Goal: Task Accomplishment & Management: Complete application form

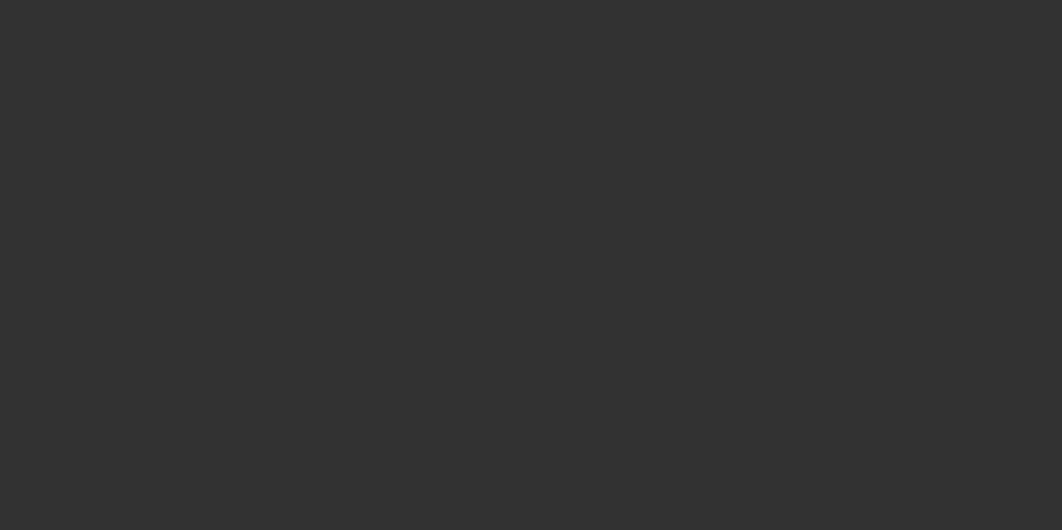
click at [693, 21] on div at bounding box center [531, 265] width 1062 height 530
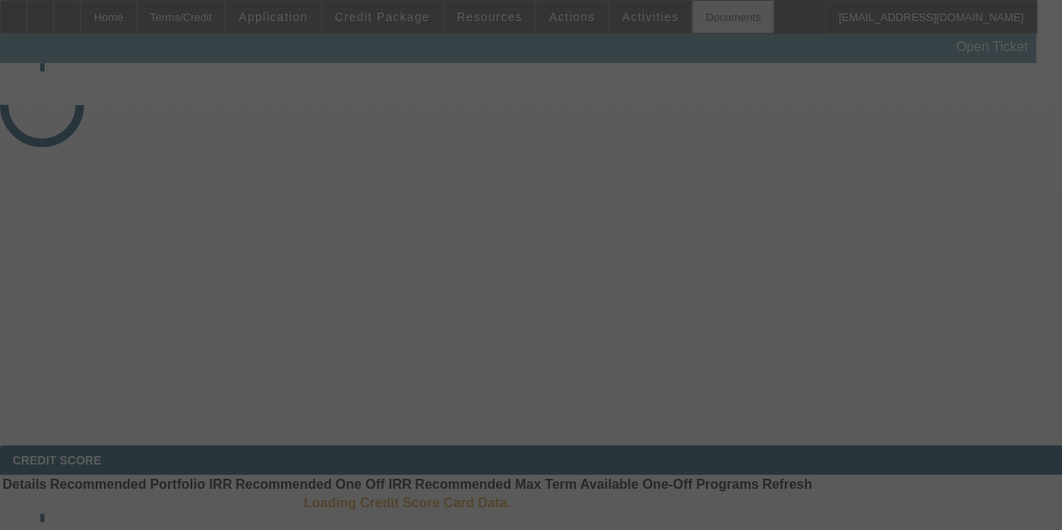
click at [693, 21] on div at bounding box center [531, 265] width 1062 height 530
select select "3"
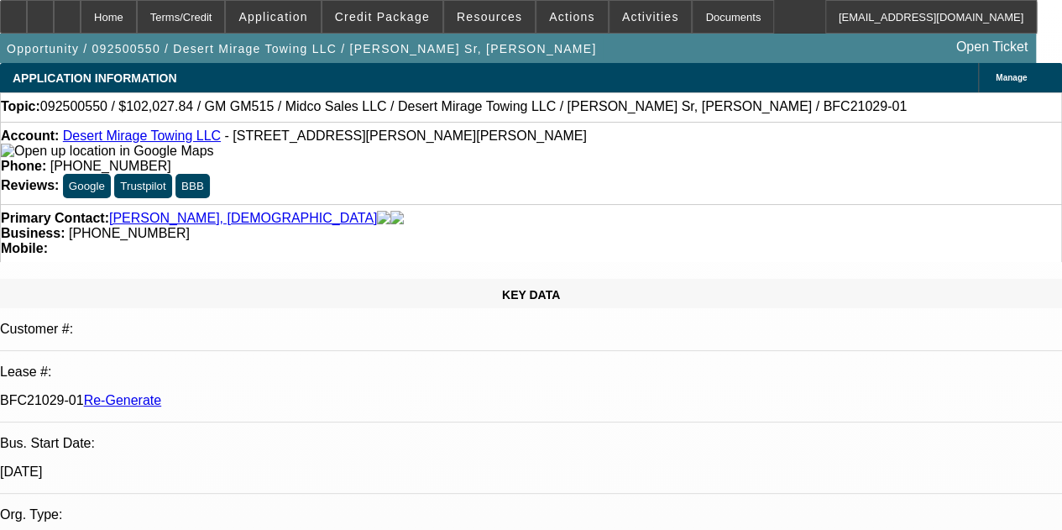
select select "0"
select select "3"
select select "0.1"
select select "4"
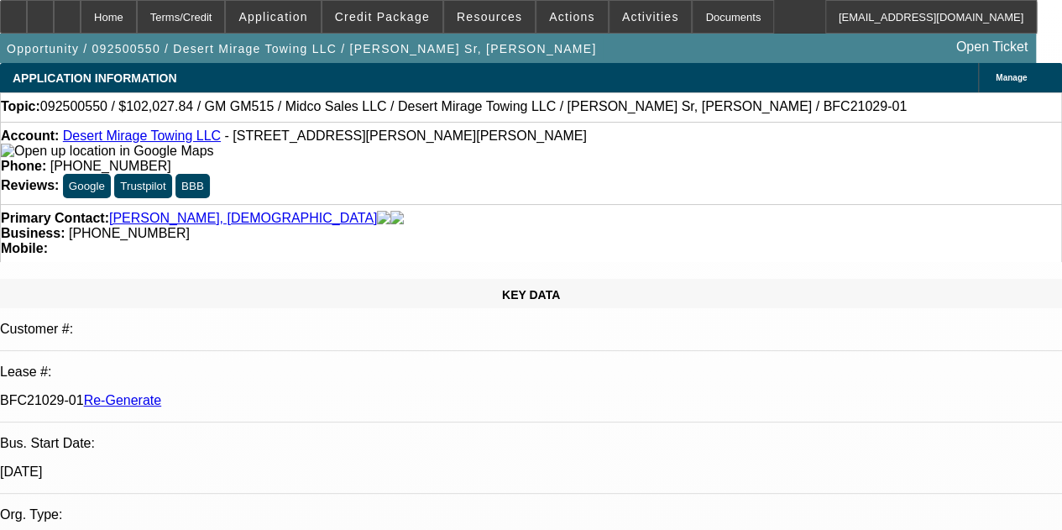
click at [692, 18] on div "Documents" at bounding box center [733, 17] width 82 height 34
click at [405, 12] on span "Credit Package" at bounding box center [382, 16] width 95 height 13
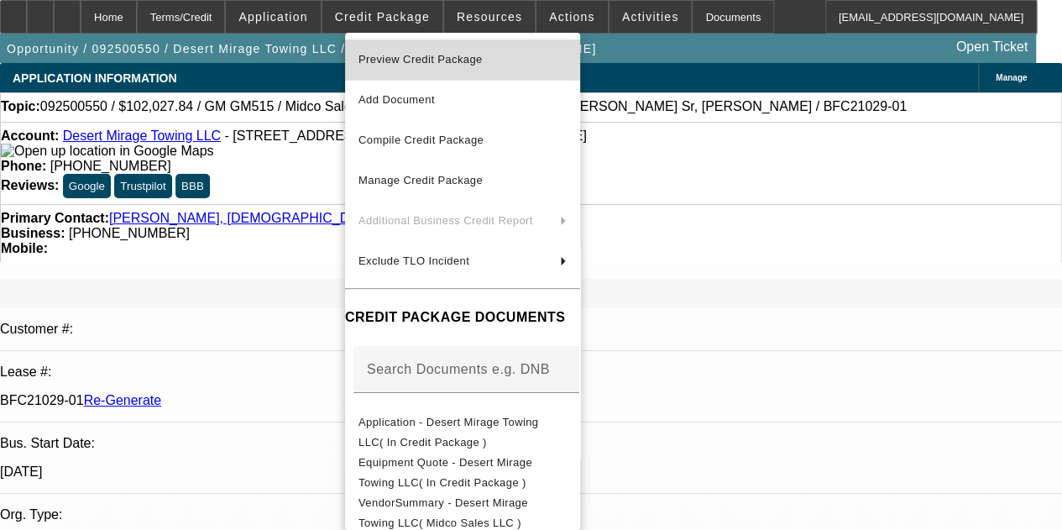
click at [446, 53] on span "Preview Credit Package" at bounding box center [462, 60] width 208 height 20
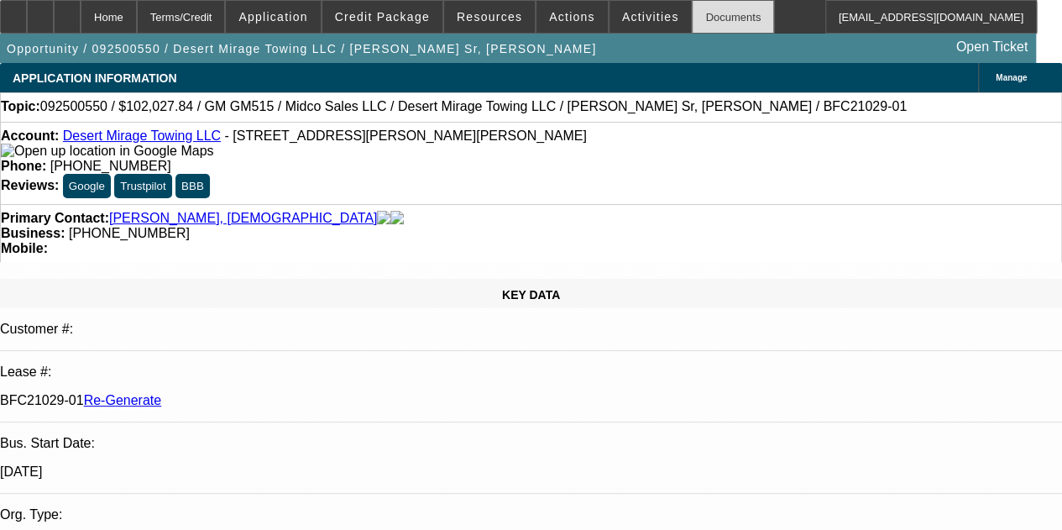
click at [692, 18] on div "Documents" at bounding box center [733, 17] width 82 height 34
click at [696, 13] on div "Documents" at bounding box center [733, 17] width 82 height 34
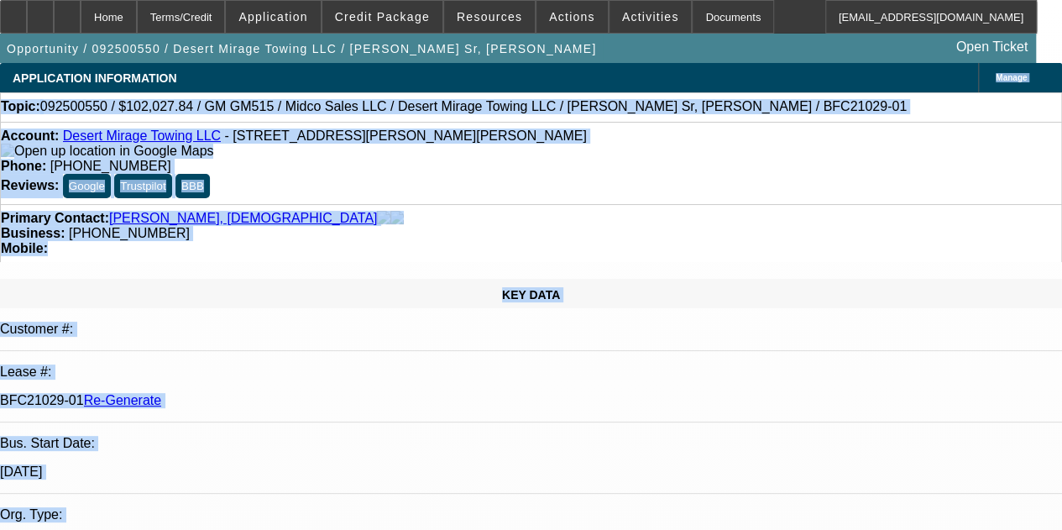
drag, startPoint x: 535, startPoint y: 80, endPoint x: 488, endPoint y: 434, distance: 357.3
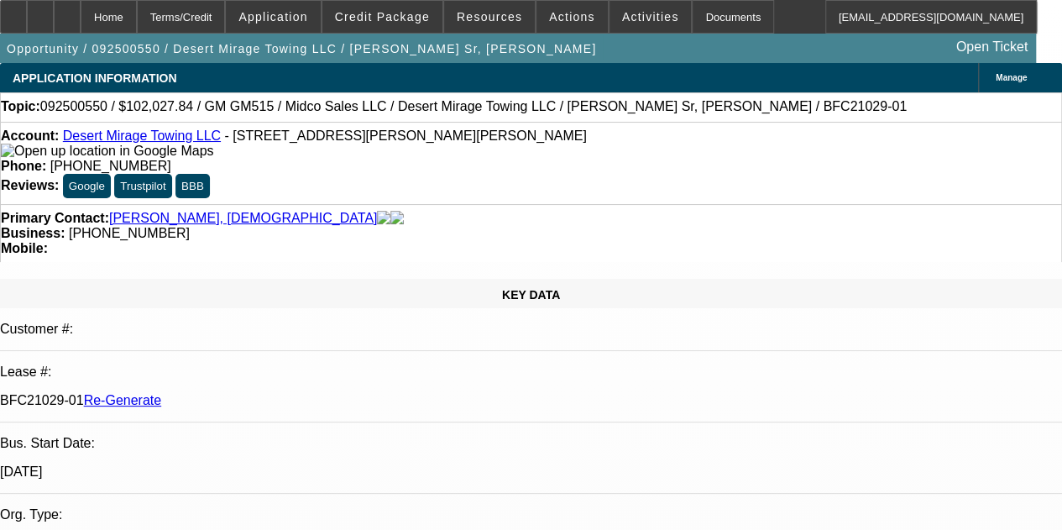
click at [488, 84] on div "APPLICATION INFORMATION Manage" at bounding box center [531, 77] width 1062 height 29
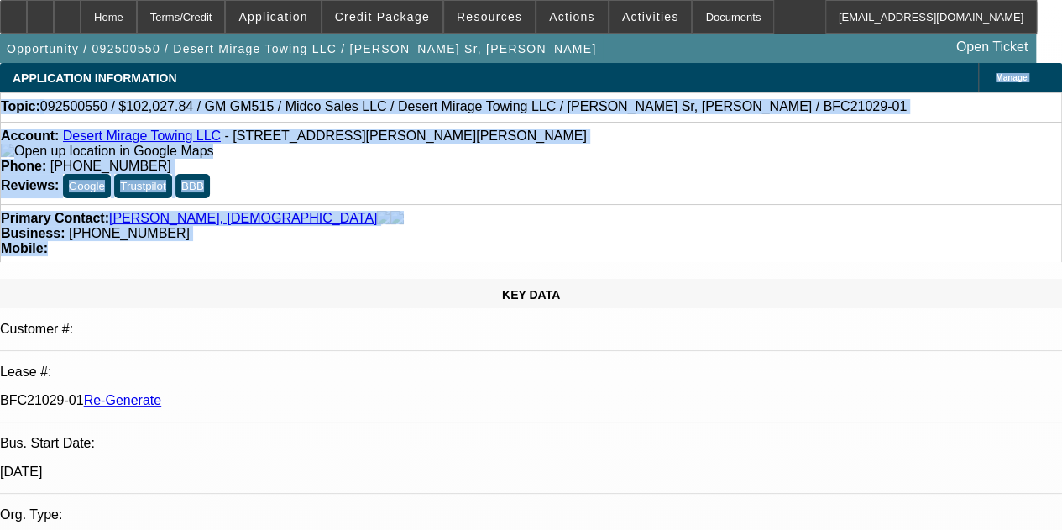
drag, startPoint x: 558, startPoint y: 78, endPoint x: 586, endPoint y: 211, distance: 135.5
click at [655, 204] on div "Primary Contact: Deubler Sr, Christian Business: (682) 556-7227 Mobile:" at bounding box center [531, 233] width 1062 height 58
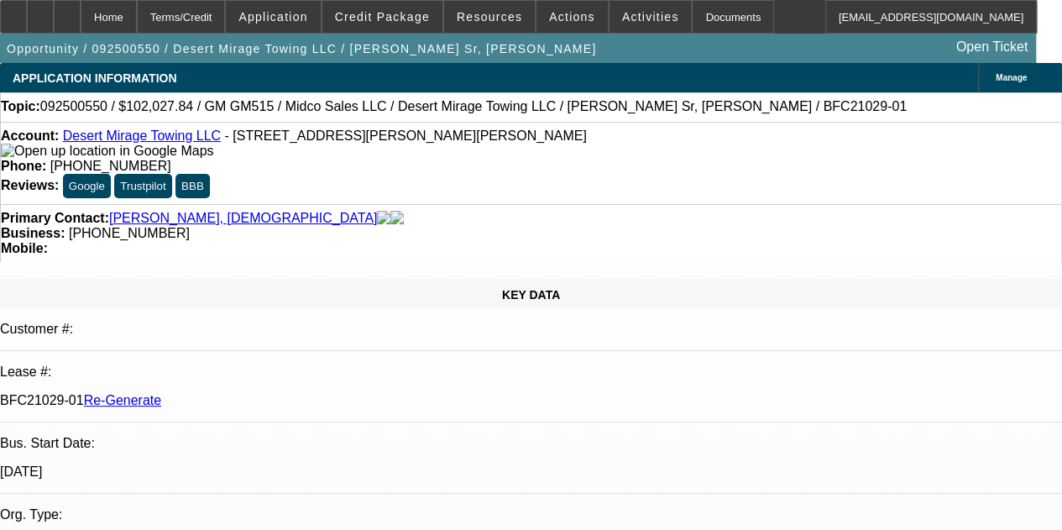
click at [695, 18] on div "Documents" at bounding box center [733, 17] width 82 height 34
click at [622, 19] on span "Activities" at bounding box center [650, 16] width 57 height 13
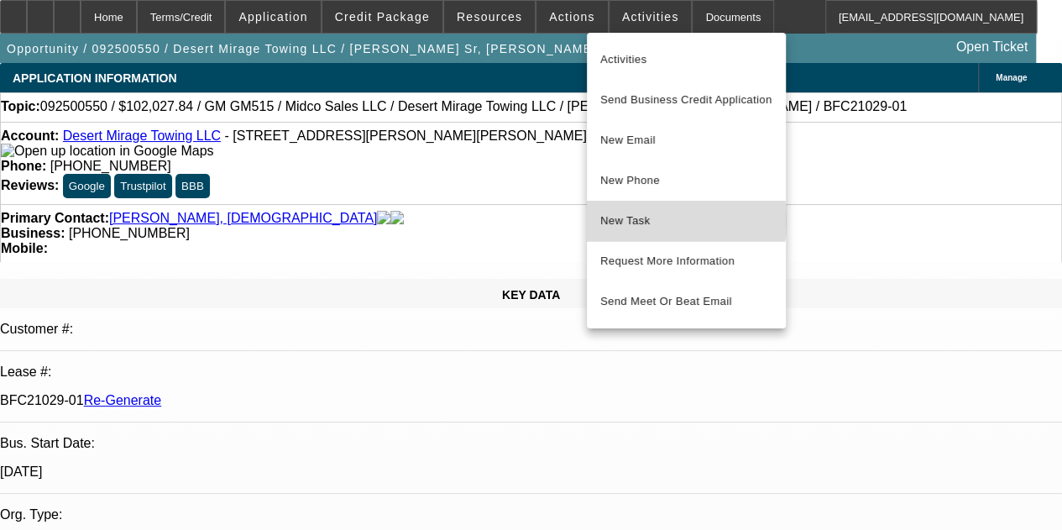
click at [635, 221] on span "New Task" at bounding box center [686, 221] width 172 height 20
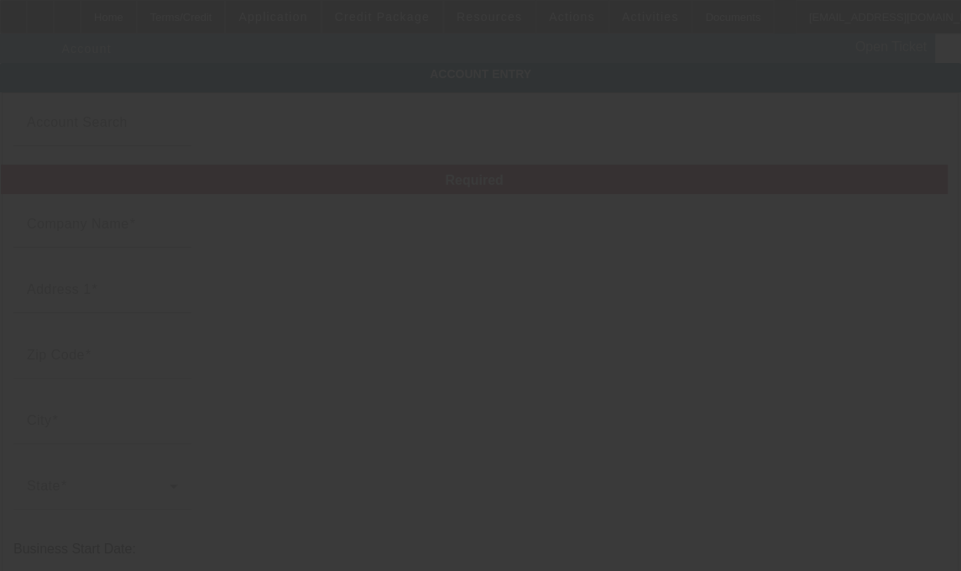
type input "Desert Mirage Towing LLC"
type input "[STREET_ADDRESS][PERSON_NAME]"
type input "85355"
type input "[PERSON_NAME]"
type input "[PHONE_NUMBER]"
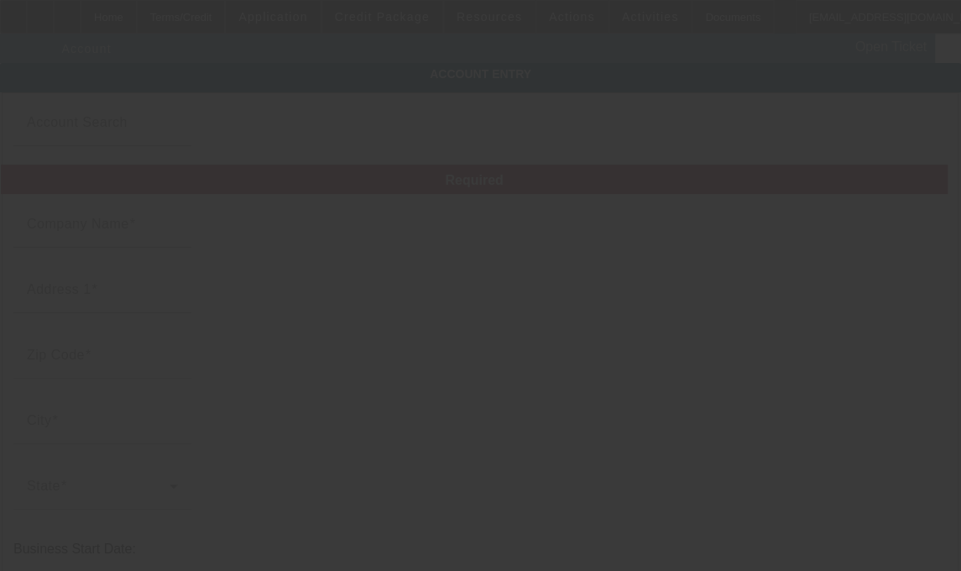
type input "394177440"
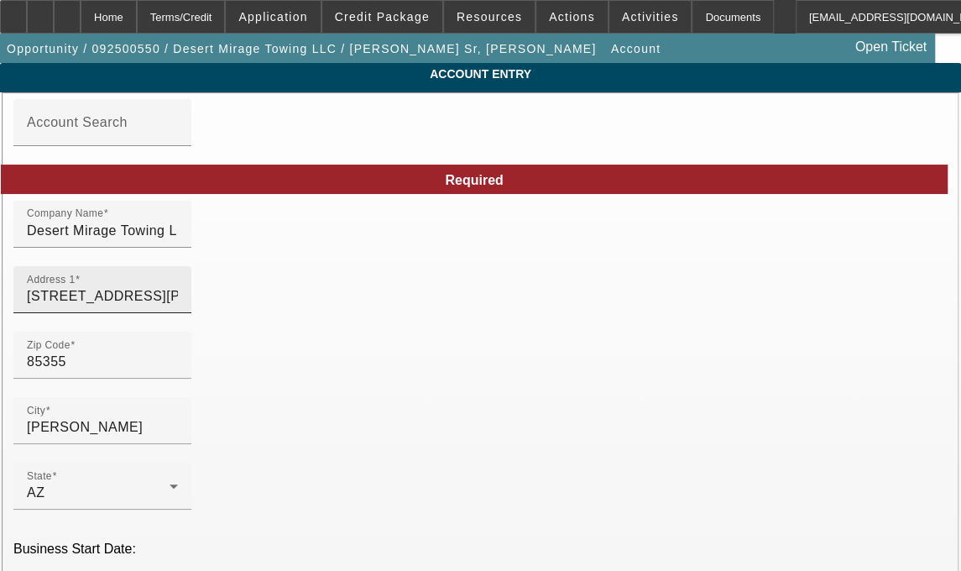
click at [146, 306] on input "[STREET_ADDRESS][PERSON_NAME]" at bounding box center [102, 296] width 151 height 20
type input "[STREET_ADDRESS][PERSON_NAME]"
type input "thedealertech@gmail.com"
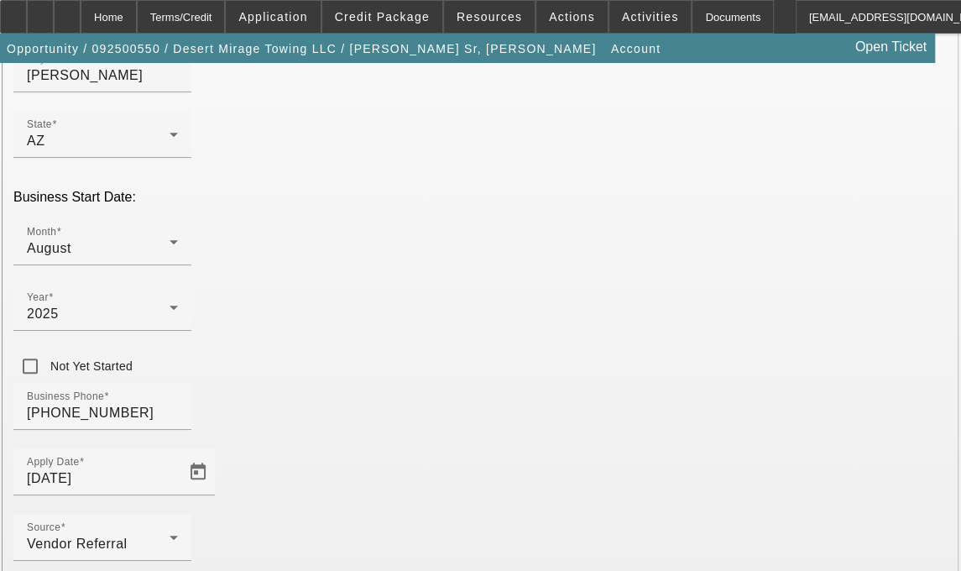
scroll to position [415, 0]
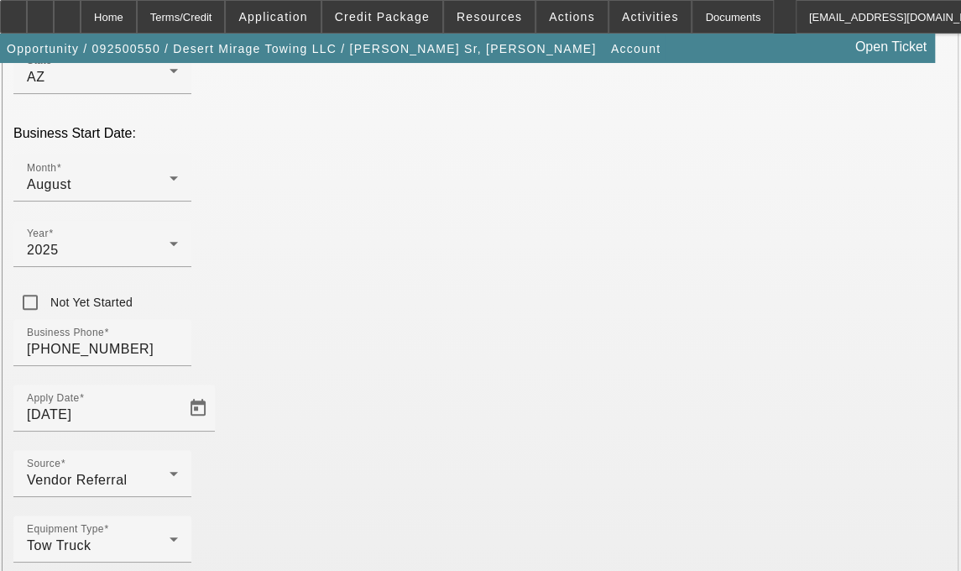
type input "Maricopa"
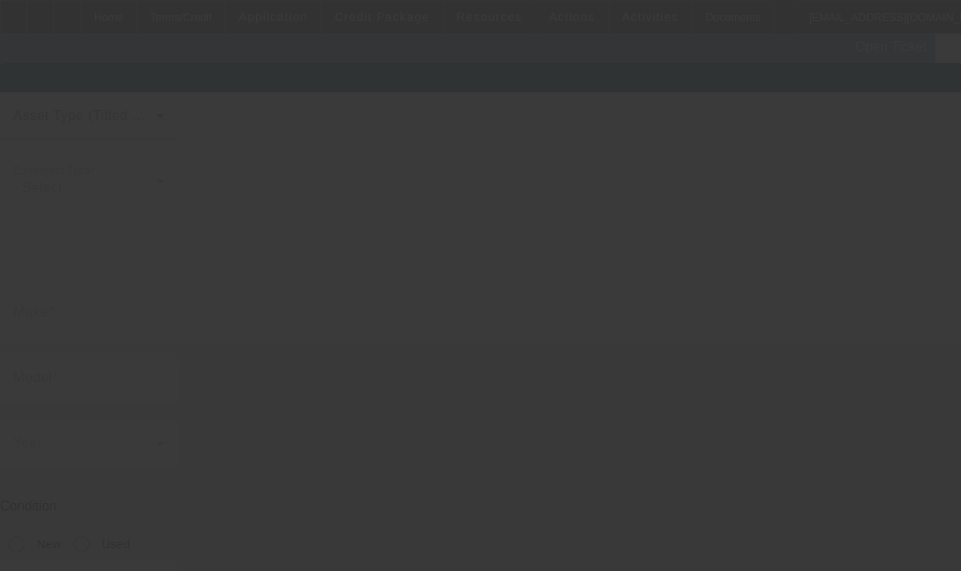
click at [205, 337] on body "Home Terms/Credit Application Credit Package Resources Actions Activities Docum…" at bounding box center [480, 371] width 961 height 742
click at [319, 317] on div at bounding box center [480, 285] width 961 height 571
type input "1HTKHPVM3PH768768"
type input "GM"
type input "GM515"
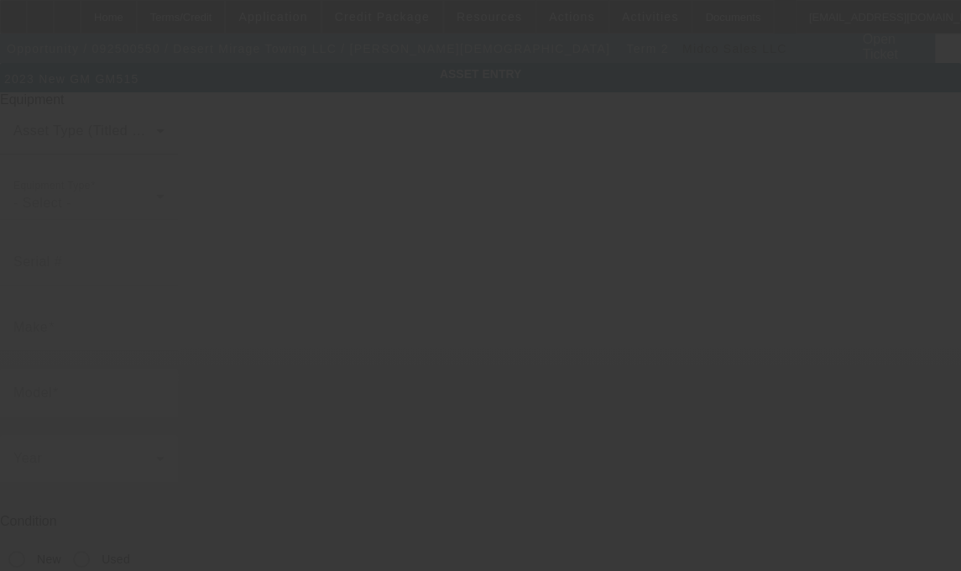
radio input "true"
type input "17259 W. Laurie Ln"
type input "[PERSON_NAME]"
type input "85355"
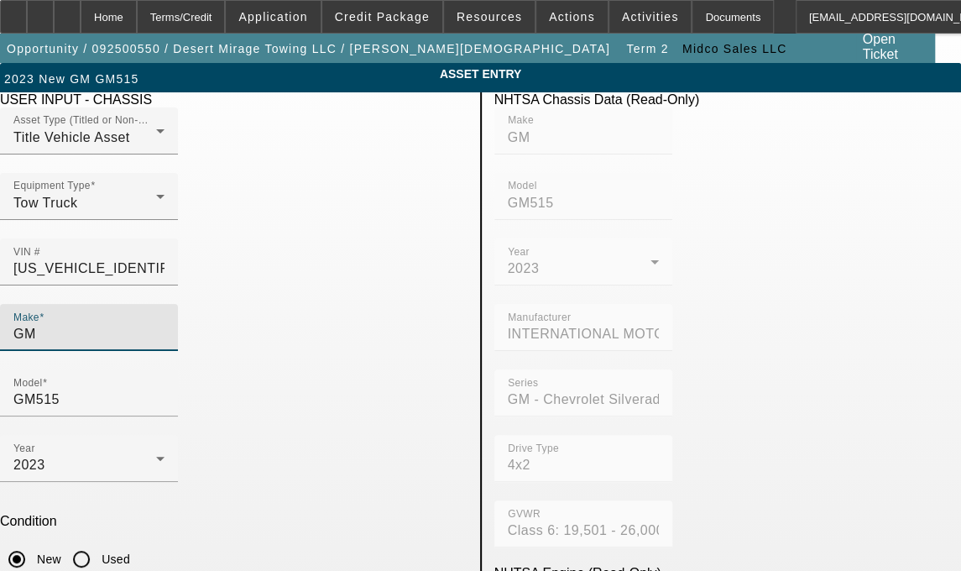
click at [156, 324] on input "GM" at bounding box center [88, 334] width 151 height 20
type input "G"
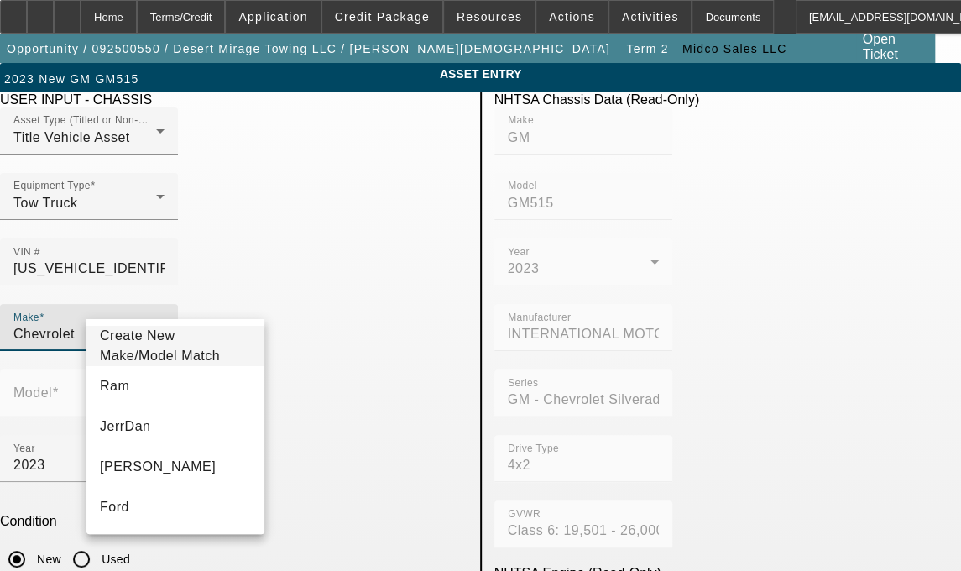
type input "Chevrolet"
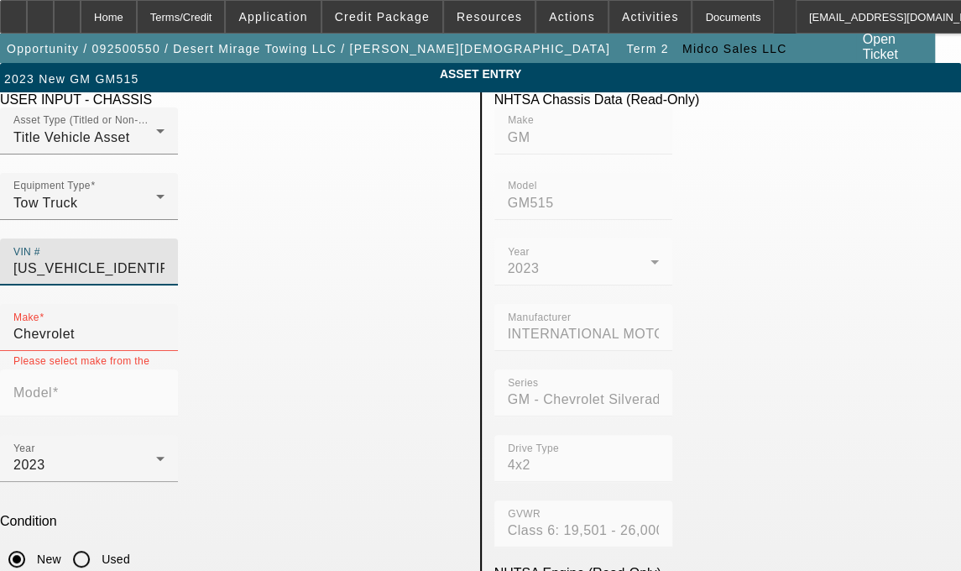
click at [165, 259] on input "[US_VEHICLE_IDENTIFICATION_NUMBER]" at bounding box center [88, 269] width 151 height 20
type input "1HTKHPVM3PH76876"
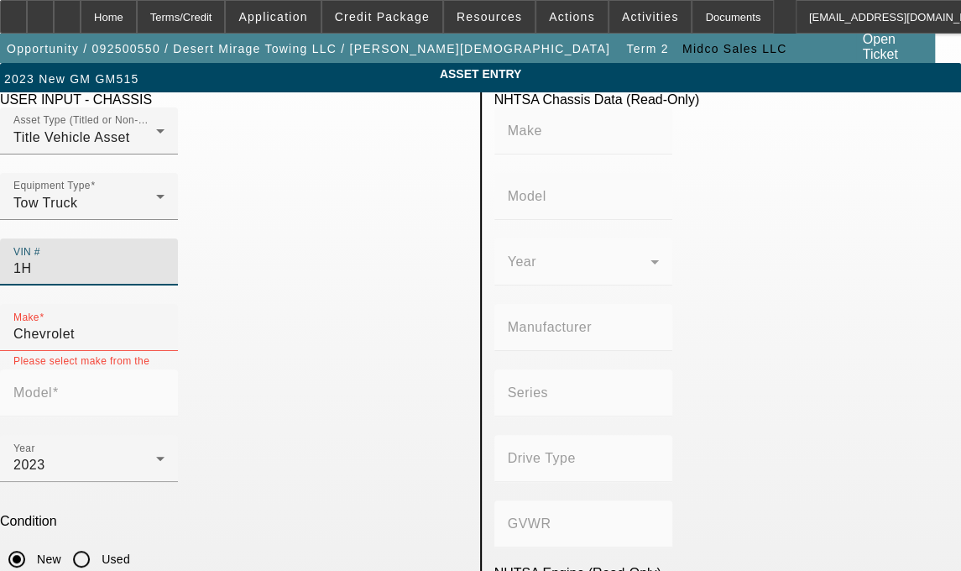
type input "1"
type input "[US_VEHICLE_IDENTIFICATION_NUMBER]"
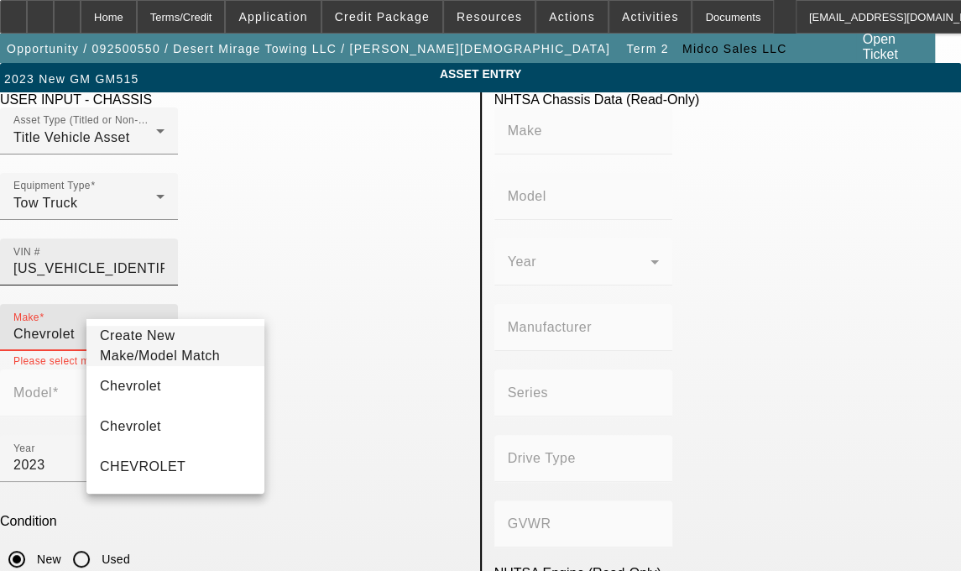
type input "GM"
type input "GM515"
type input "INTERNATIONAL MOTORS, LLC"
type input "GM - Chevrolet Silverado Medium Duty"
type input "4x2"
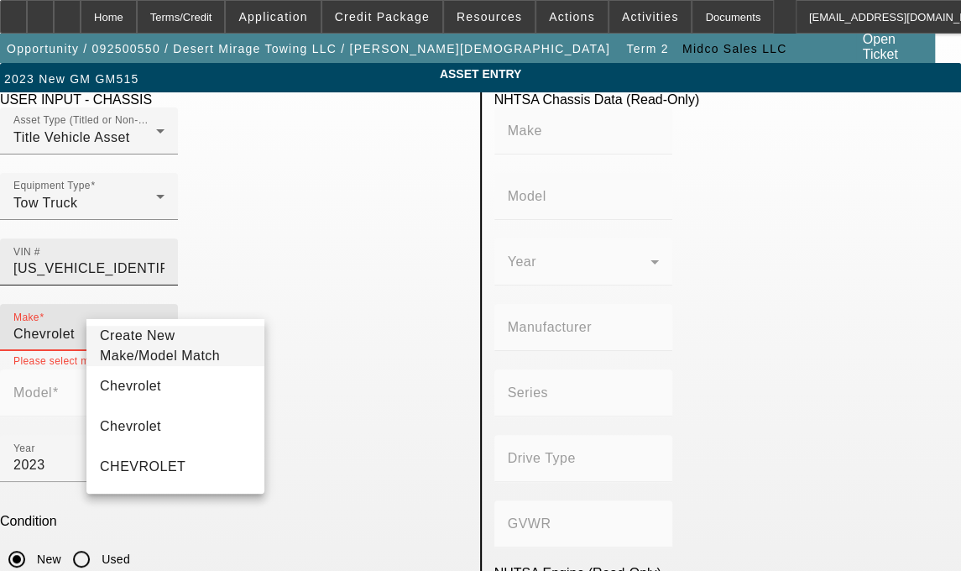
type input "Class 6: 19,501 - 26,000 lb (8,845 - 11,794 kg)"
type input "L5D"
type input "8"
type input "Diesel"
type input "402.75671102523"
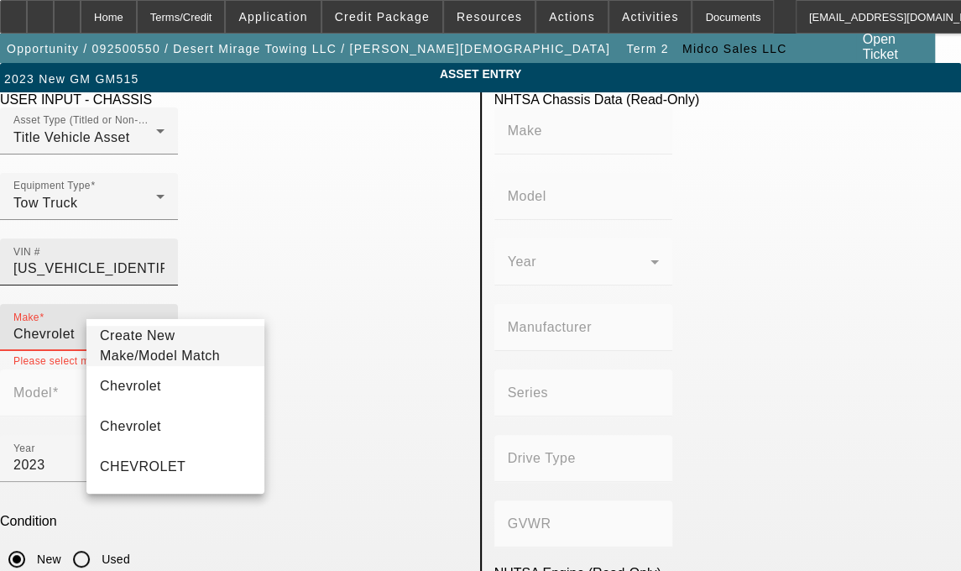
type input "6.6"
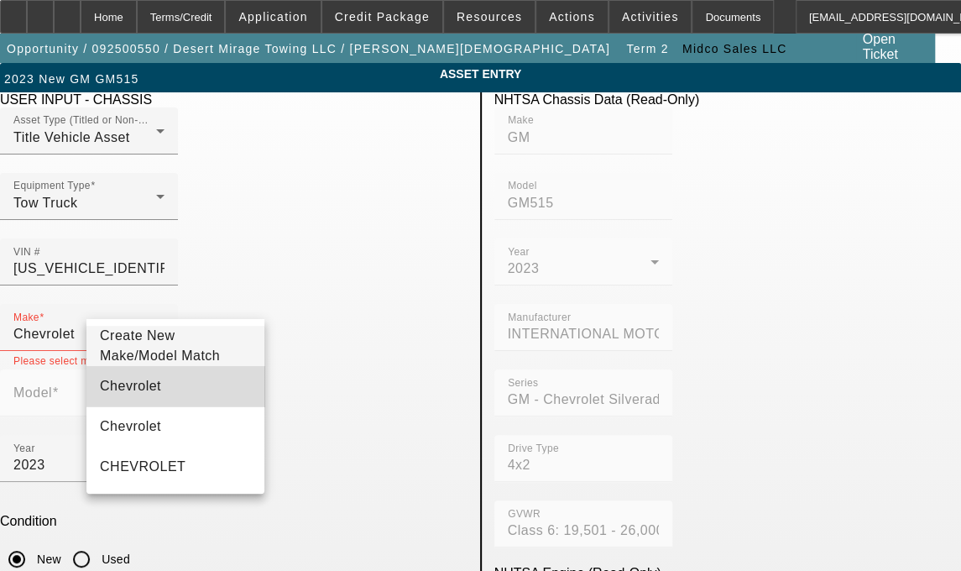
click at [178, 392] on mat-option "Chevrolet" at bounding box center [175, 386] width 178 height 40
type input "Chevrolet"
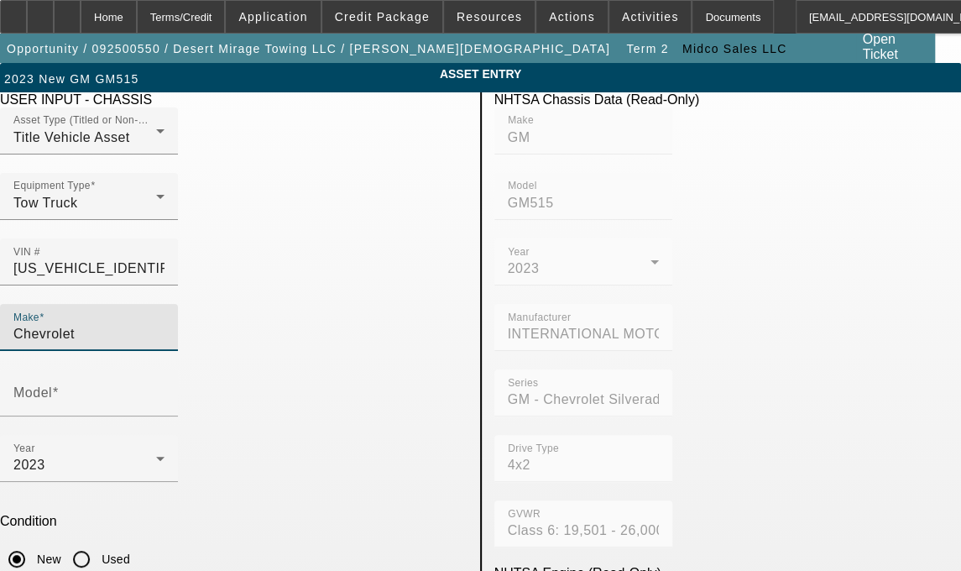
click at [154, 324] on input "Chevrolet" at bounding box center [88, 334] width 151 height 20
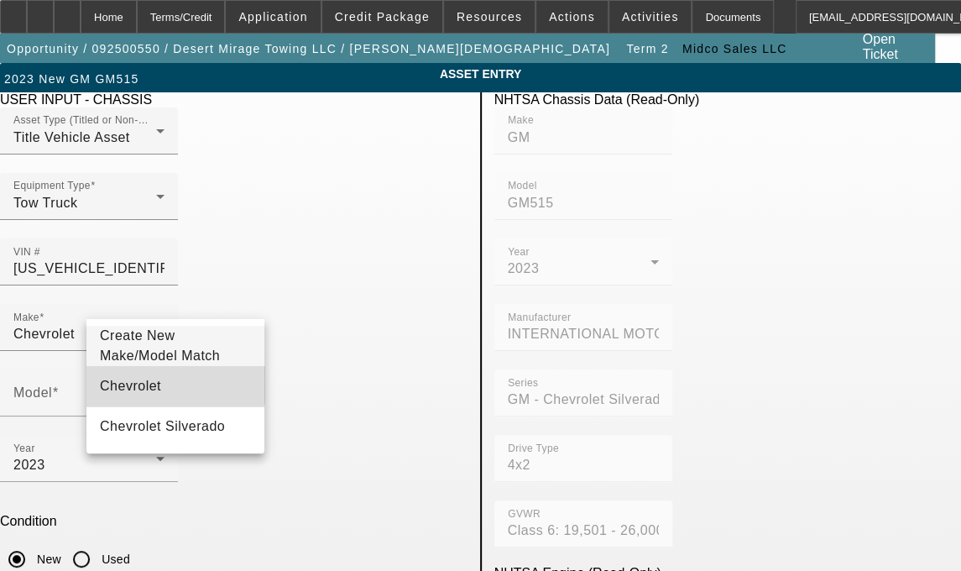
click at [133, 389] on span "Chevrolet" at bounding box center [130, 386] width 61 height 14
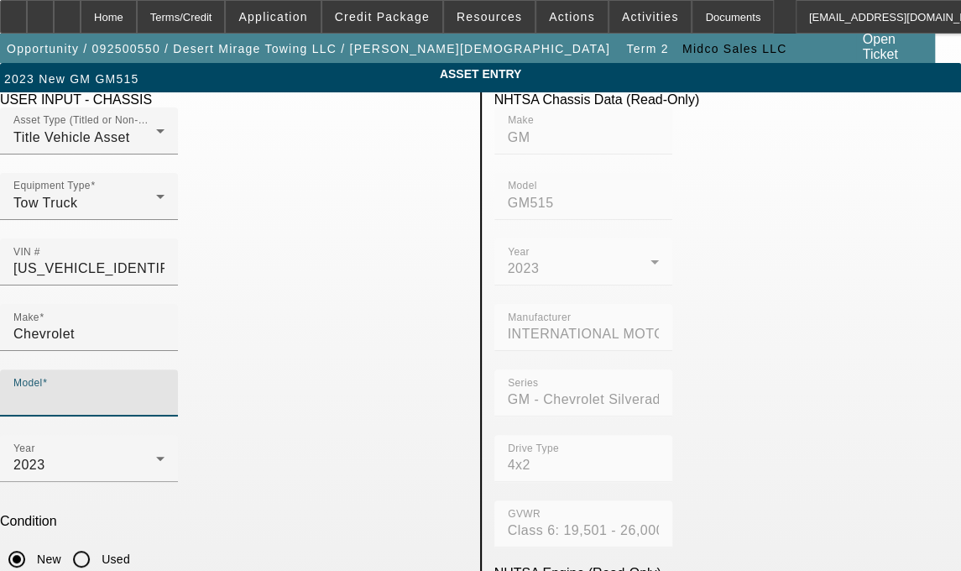
click at [165, 389] on input "Model" at bounding box center [88, 399] width 151 height 20
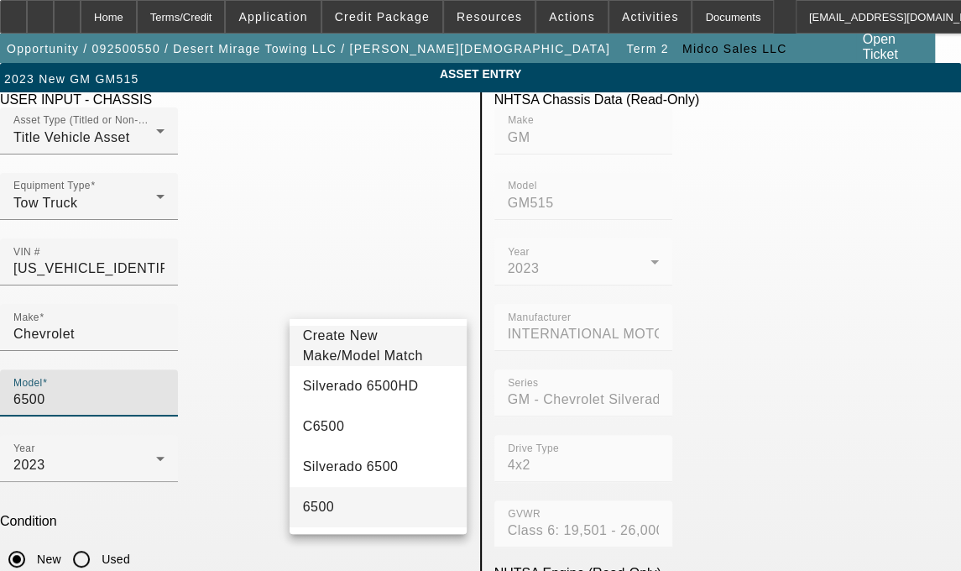
type input "6500"
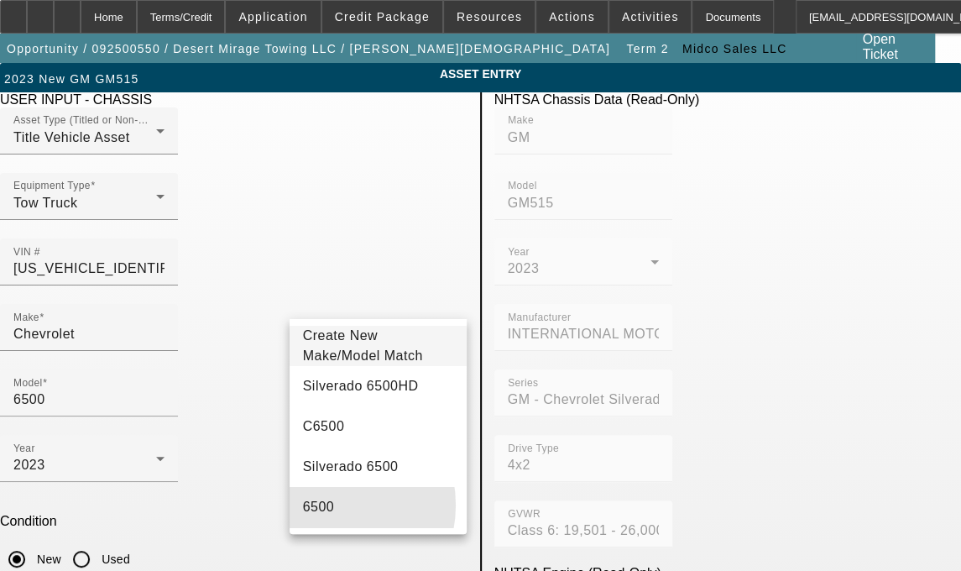
drag, startPoint x: 325, startPoint y: 514, endPoint x: 327, endPoint y: 505, distance: 9.6
click at [326, 511] on span "6500" at bounding box center [319, 506] width 32 height 14
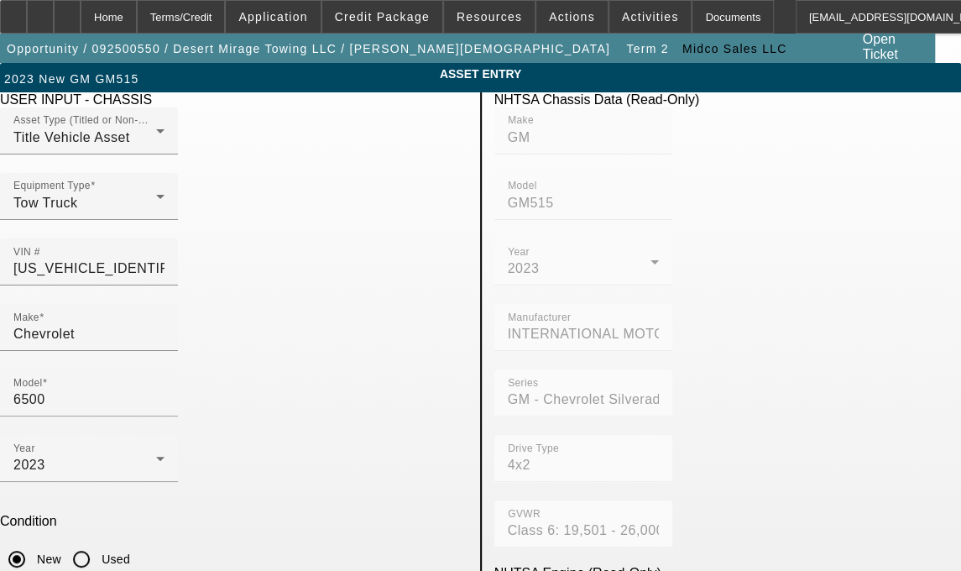
type textarea "W"
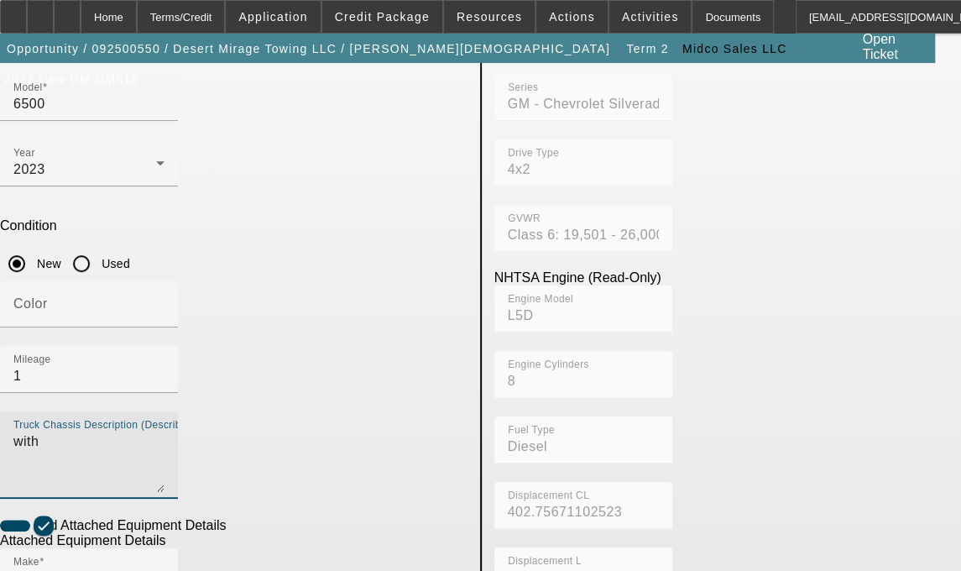
scroll to position [346, 0]
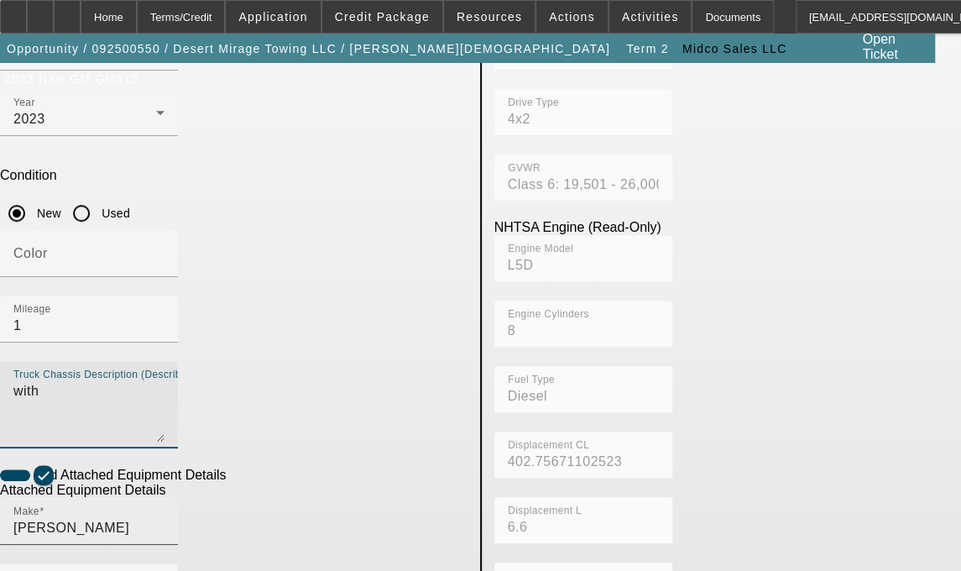
type textarea "with"
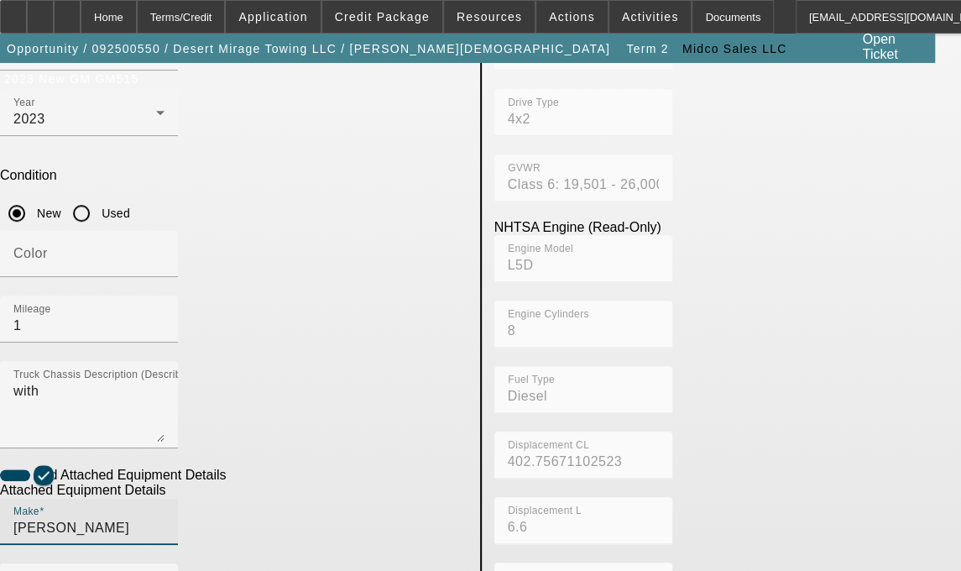
click at [165, 518] on input "JERRDAN" at bounding box center [88, 528] width 151 height 20
type input "J"
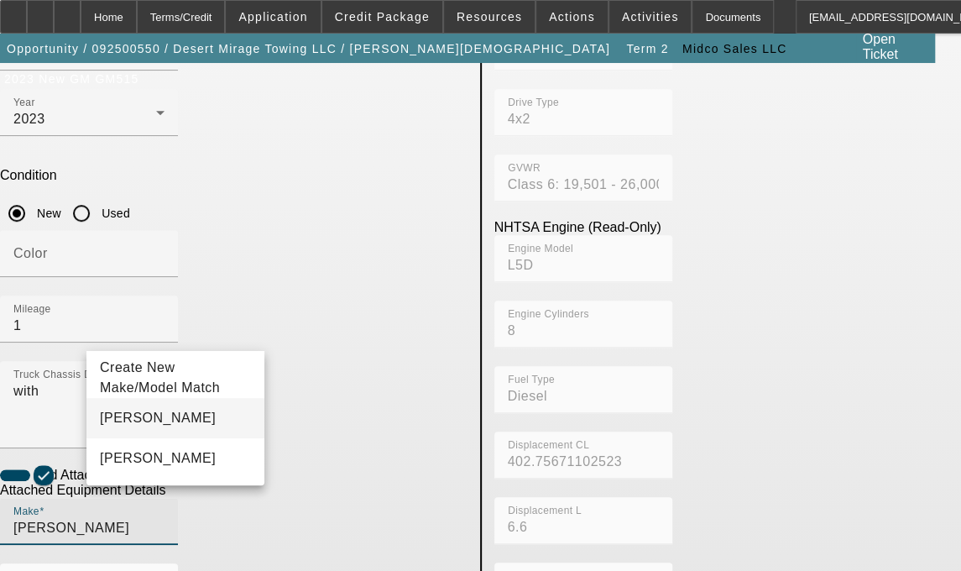
type input "[PERSON_NAME]"
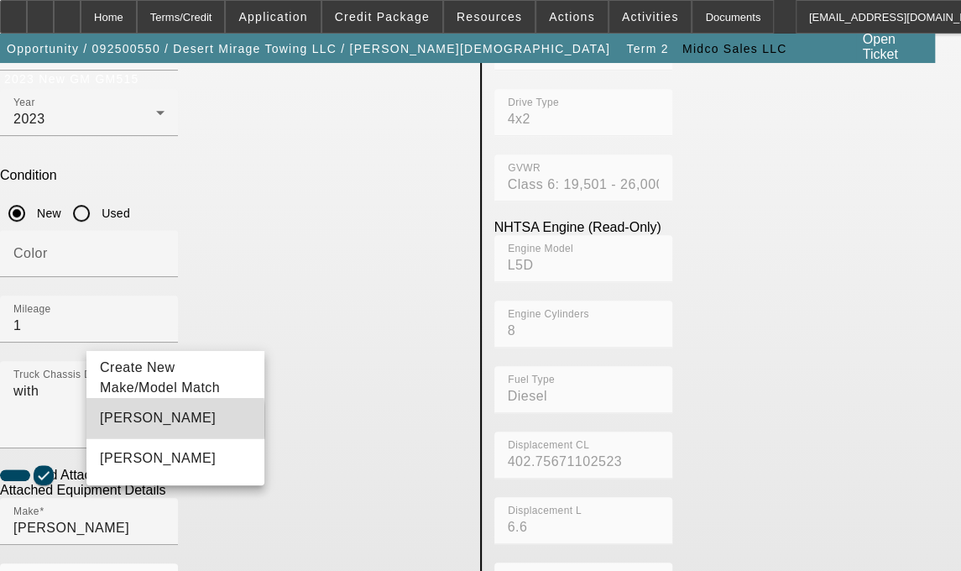
click at [138, 425] on span "[PERSON_NAME]" at bounding box center [158, 417] width 116 height 14
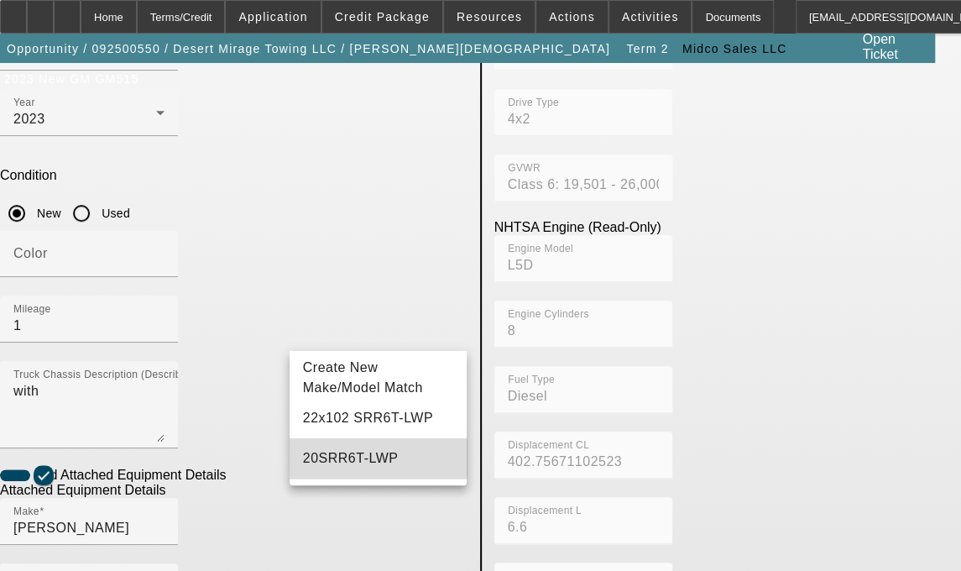
click at [348, 465] on span "20SRR6T-LWP" at bounding box center [351, 458] width 96 height 14
type input "20SRR6T-LWP"
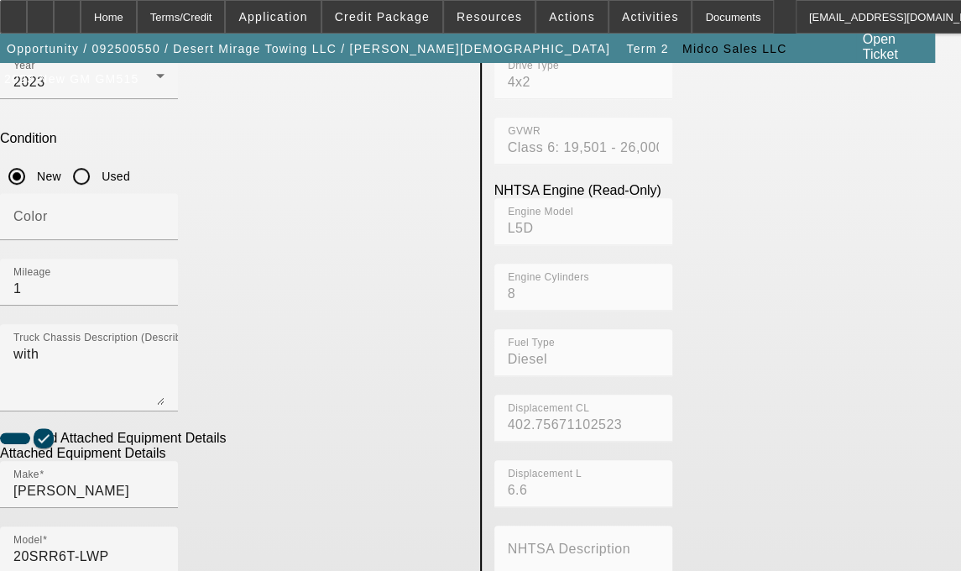
scroll to position [507, 0]
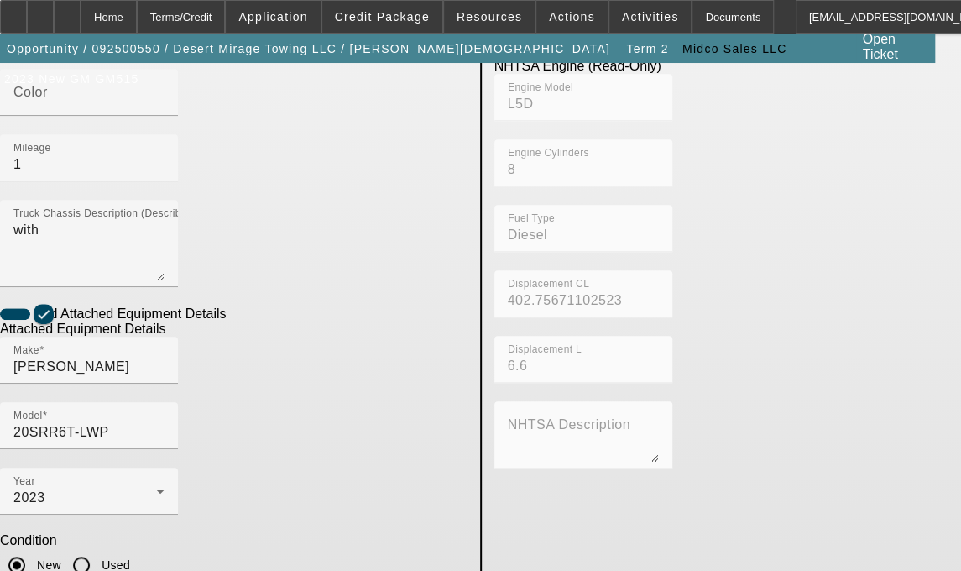
type textarea "20' XLP Steel Rollback includes all accessories, attachments and options"
type input "[STREET_ADDRESS][PERSON_NAME]"
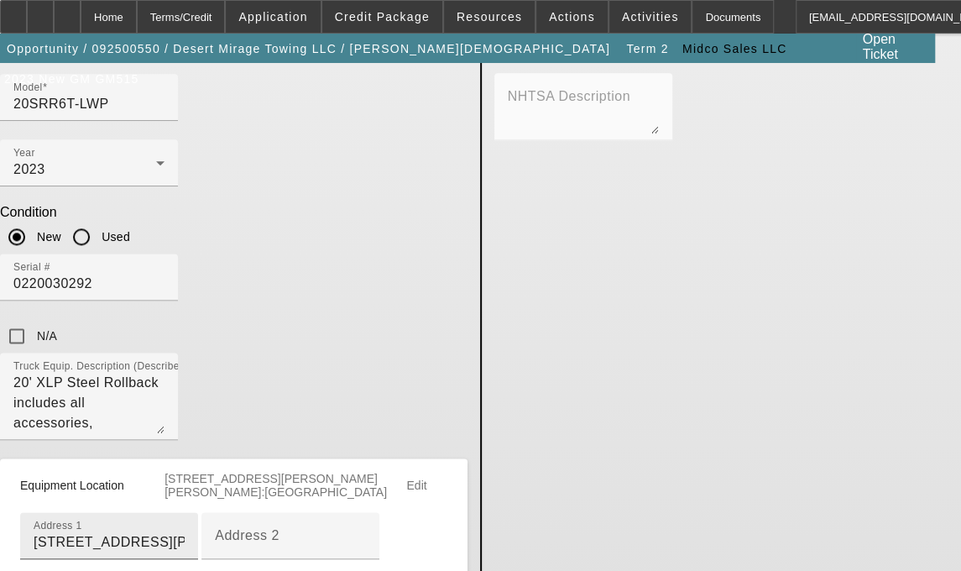
type input "Maricopa"
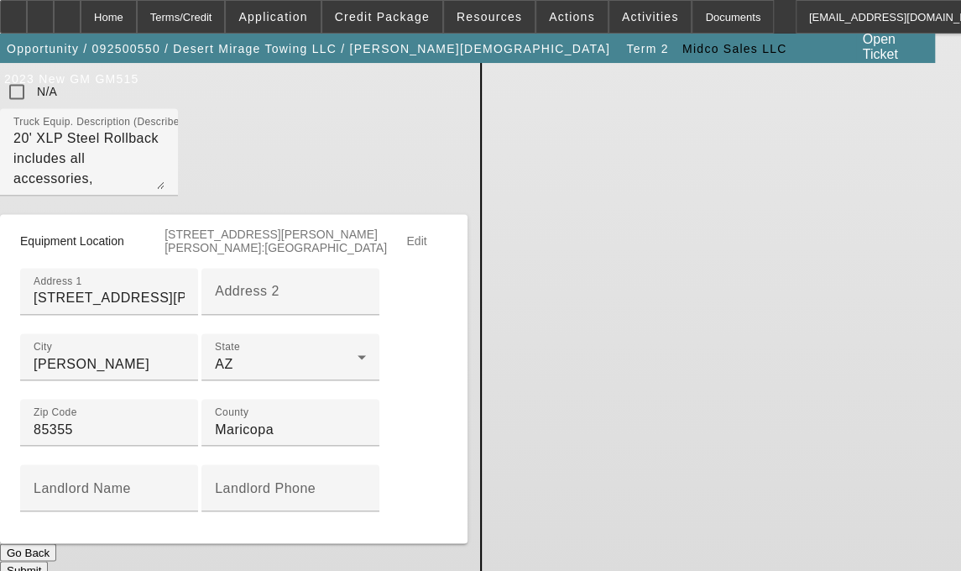
click at [48, 561] on button "Submit" at bounding box center [24, 570] width 48 height 18
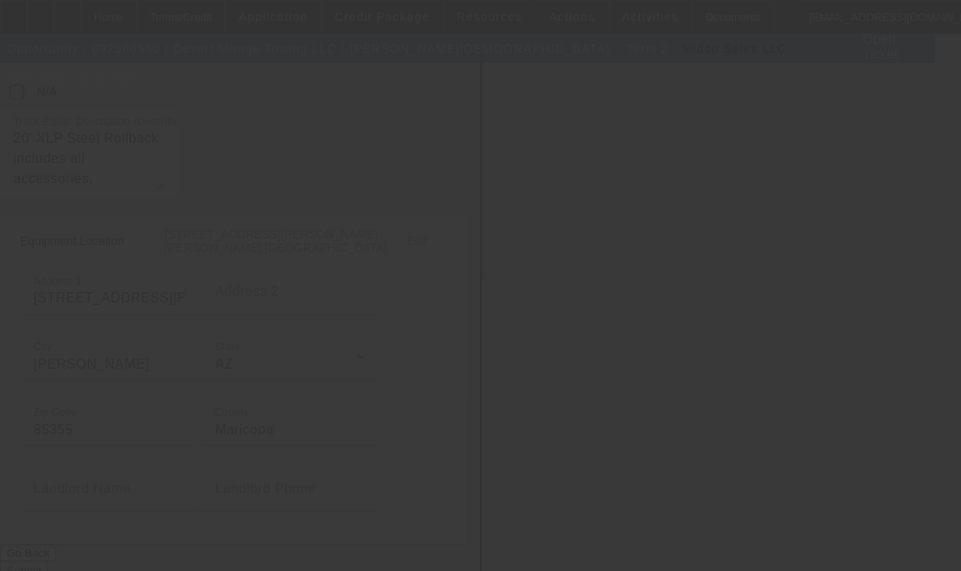
click at [692, 296] on div at bounding box center [480, 285] width 961 height 571
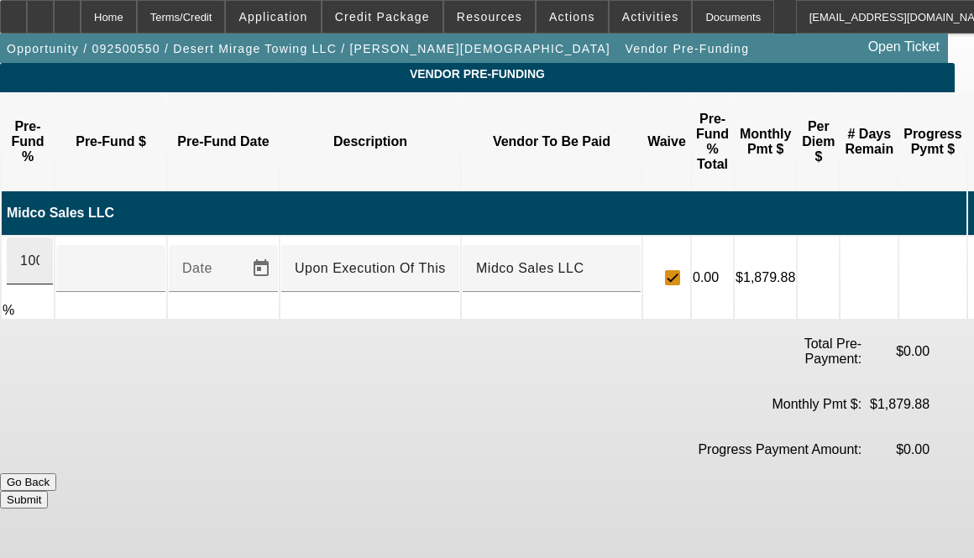
click at [52, 238] on div "100" at bounding box center [30, 261] width 46 height 47
type input "$102,027.84"
click at [48, 491] on button "Submit" at bounding box center [24, 500] width 48 height 18
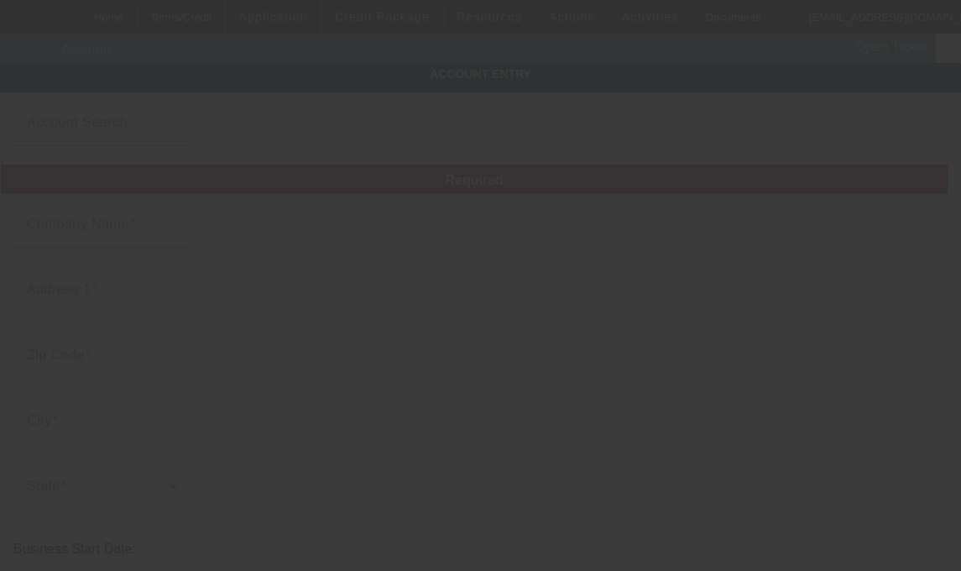
type input "Desert Mirage Towing LLC"
type input "[STREET_ADDRESS][PERSON_NAME]"
type input "85355"
type input "[PERSON_NAME]"
type input "[PHONE_NUMBER]"
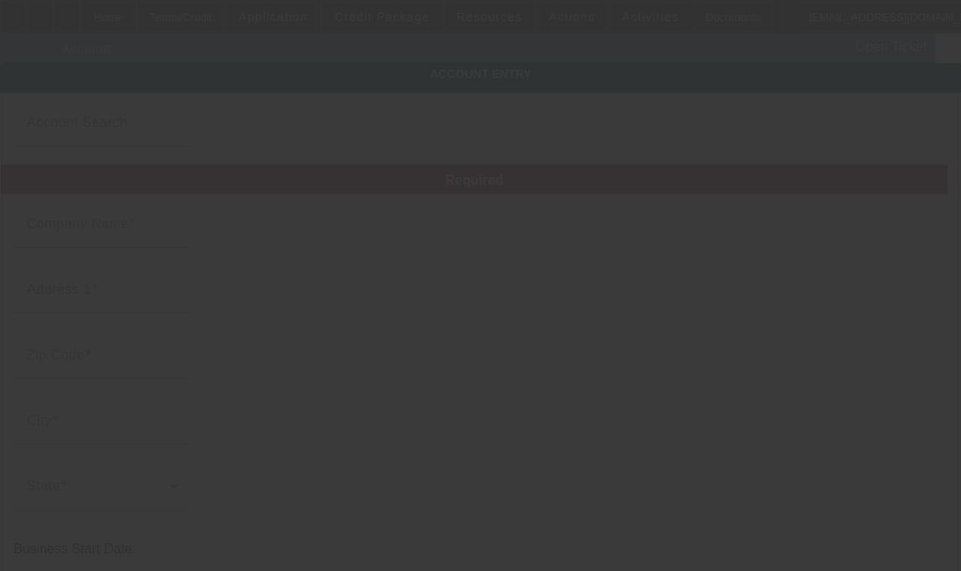
type input "[EMAIL_ADDRESS][DOMAIN_NAME]"
type input "Maricopa"
type input "394177440"
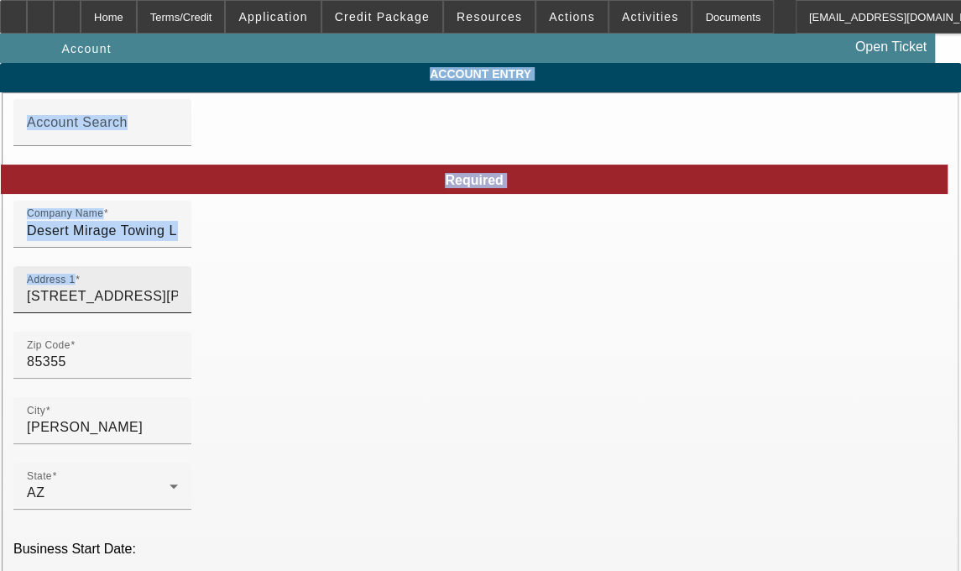
drag, startPoint x: 292, startPoint y: 205, endPoint x: 249, endPoint y: 299, distance: 103.3
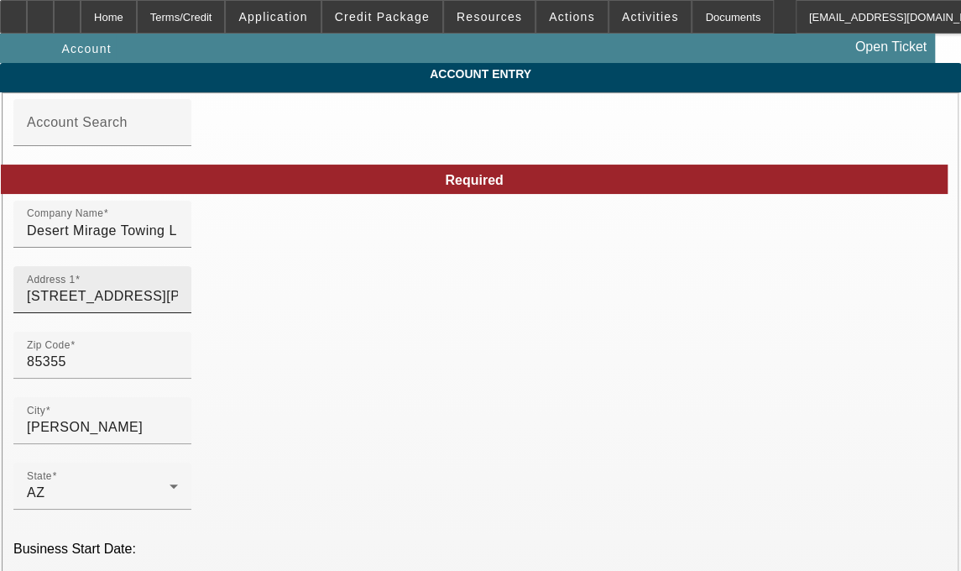
click at [178, 313] on div "Address 1 [STREET_ADDRESS][PERSON_NAME]" at bounding box center [102, 289] width 151 height 47
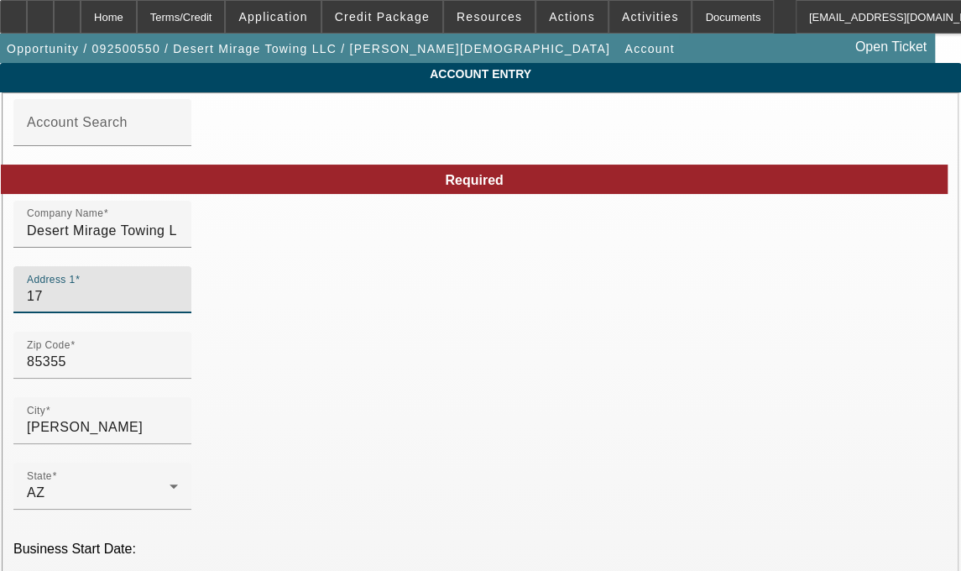
type input "1"
type input "8"
type input "[STREET_ADDRESS]"
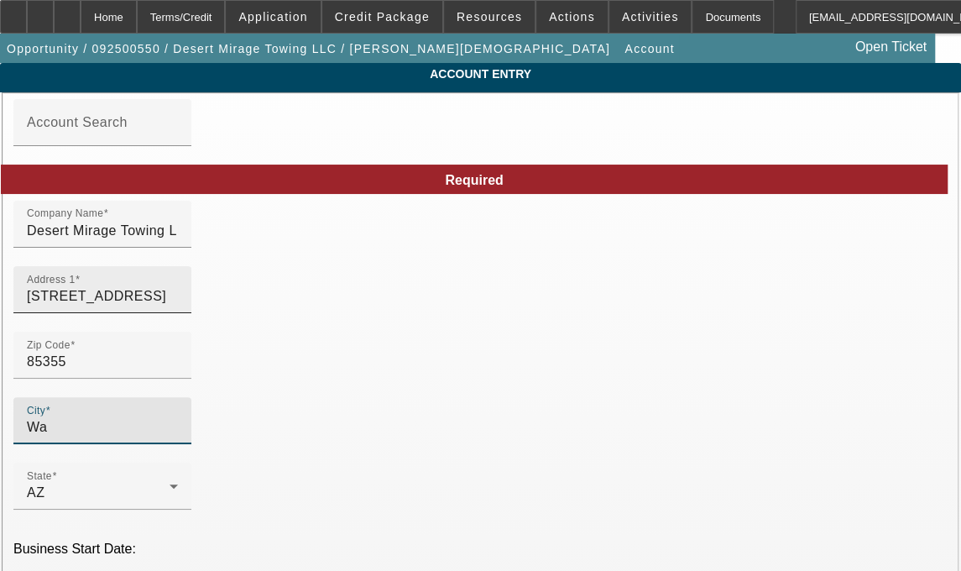
type input "W"
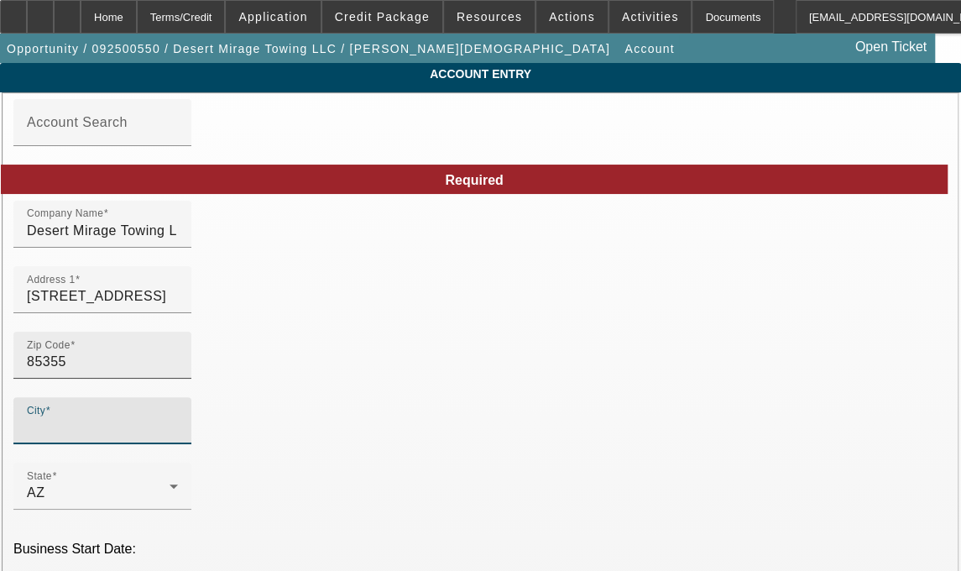
click at [135, 372] on input "85355" at bounding box center [102, 362] width 151 height 20
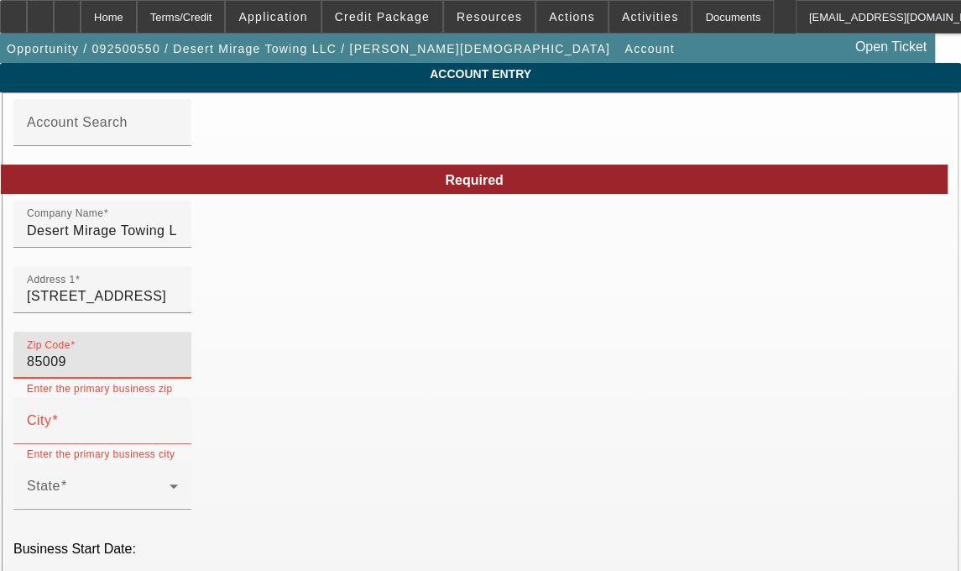
type input "85009"
type input "[PERSON_NAME]"
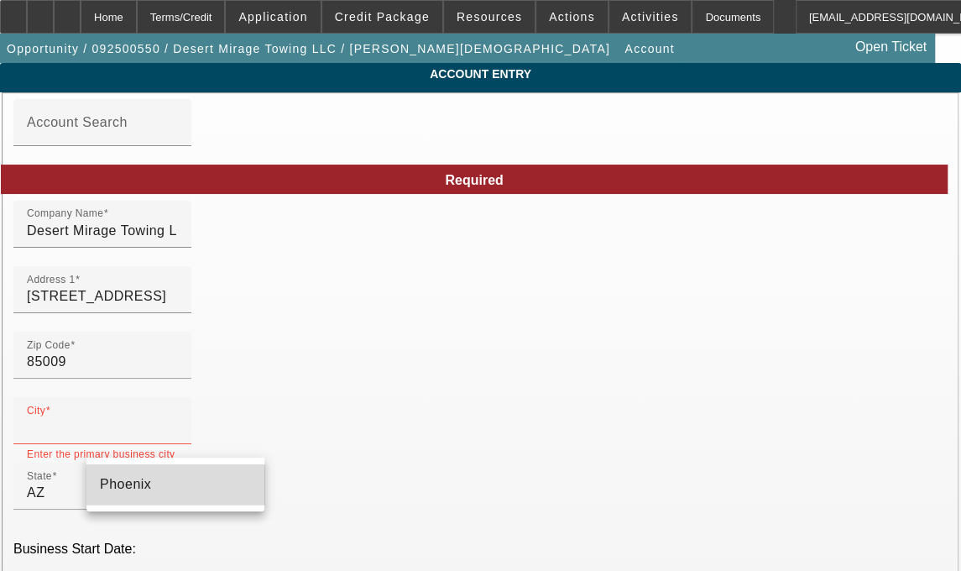
click at [127, 492] on span "Phoenix" at bounding box center [125, 484] width 51 height 20
type input "Phoenix"
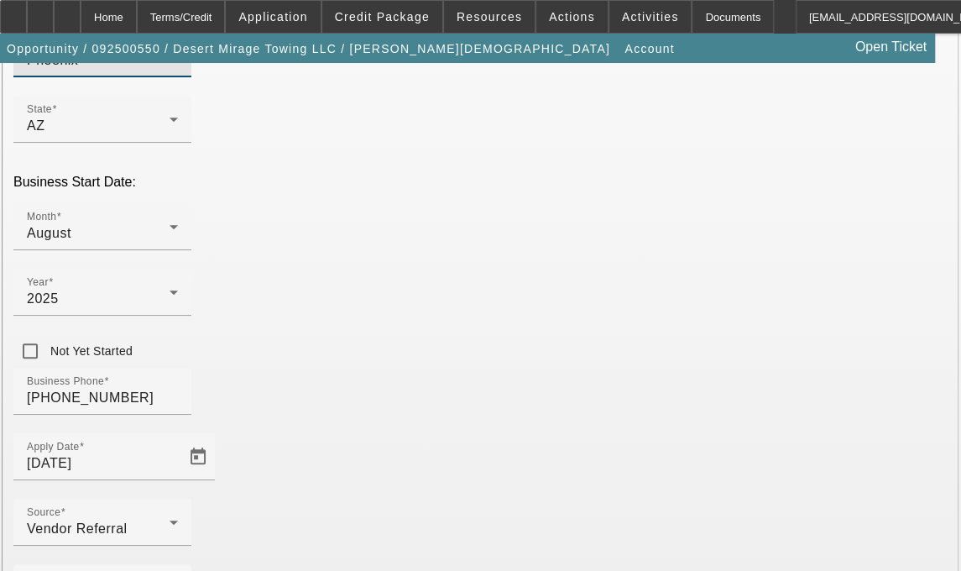
scroll to position [415, 0]
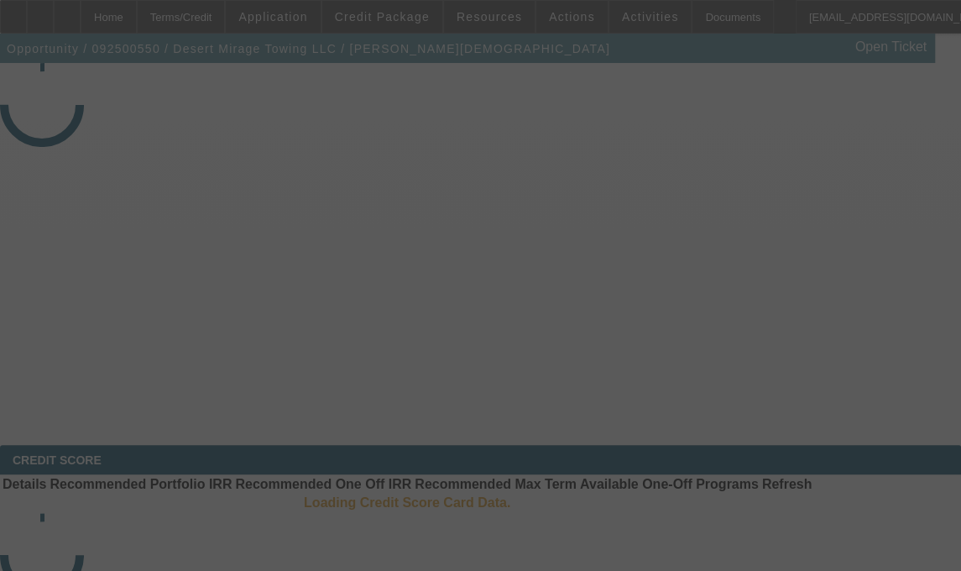
select select "3"
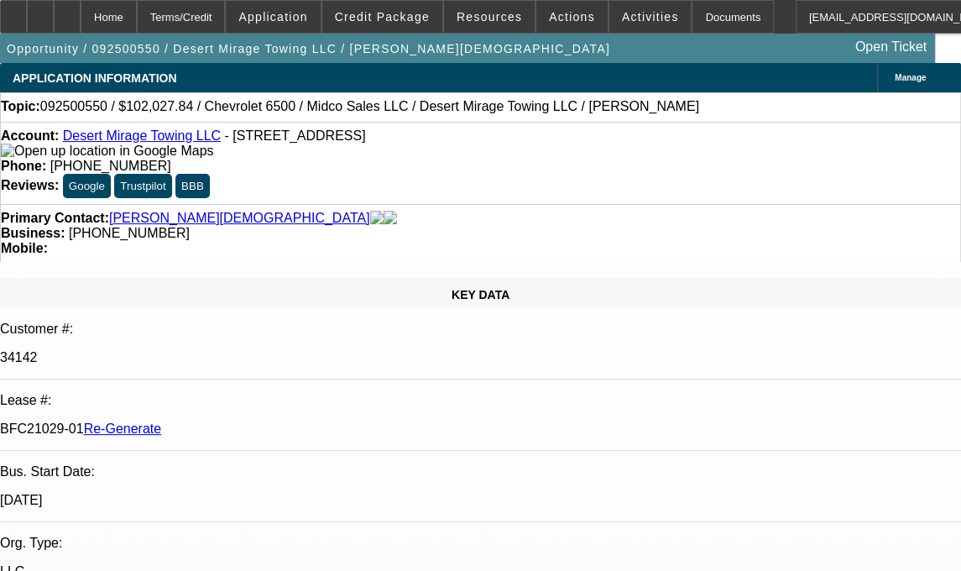
select select "0"
select select "3"
select select "0.1"
select select "4"
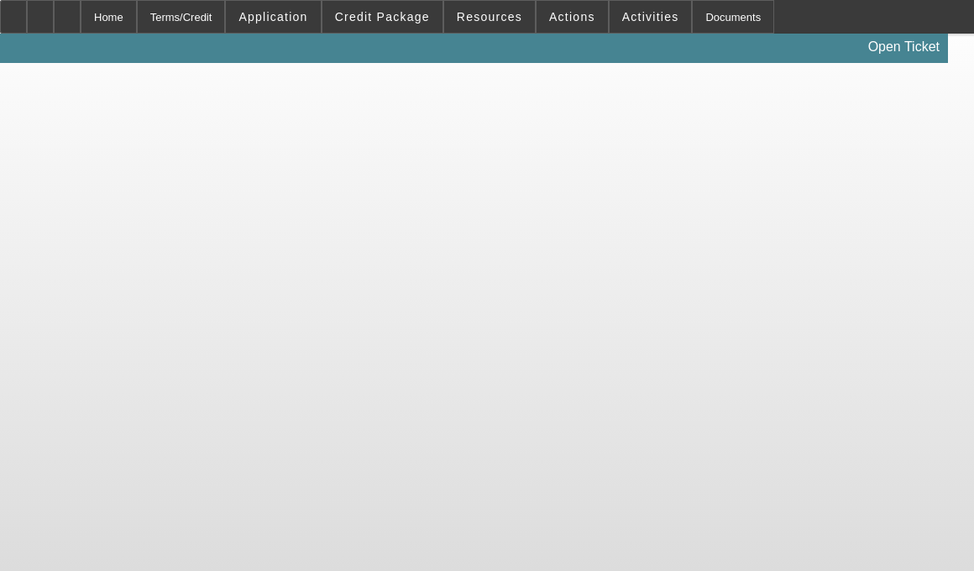
click at [964, 182] on body "Home Terms/Credit Application Credit Package Resources Actions Activities Docum…" at bounding box center [487, 285] width 974 height 571
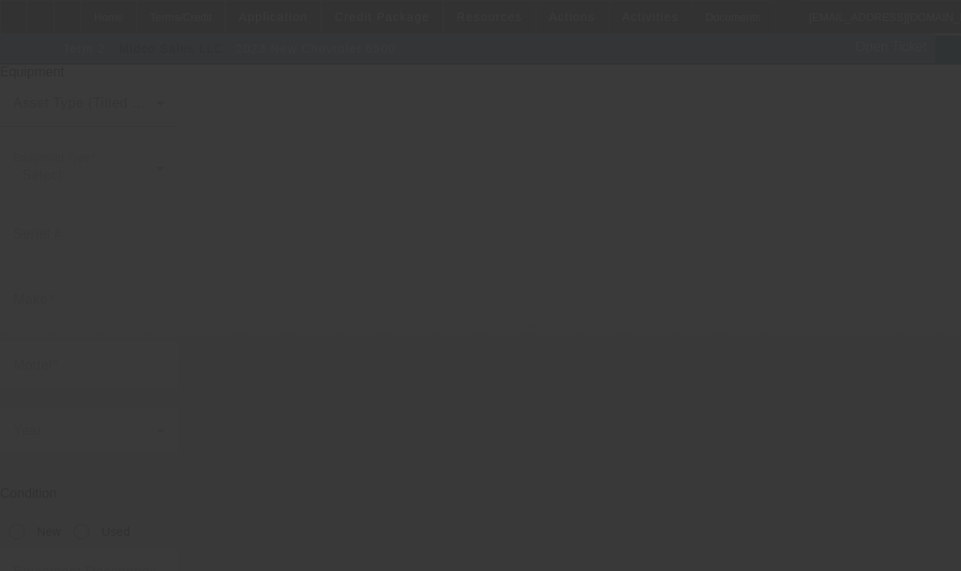
scroll to position [63, 0]
type input "[US_VEHICLE_IDENTIFICATION_NUMBER]"
type input "CHEVROLET"
type input "6500"
radio input "true"
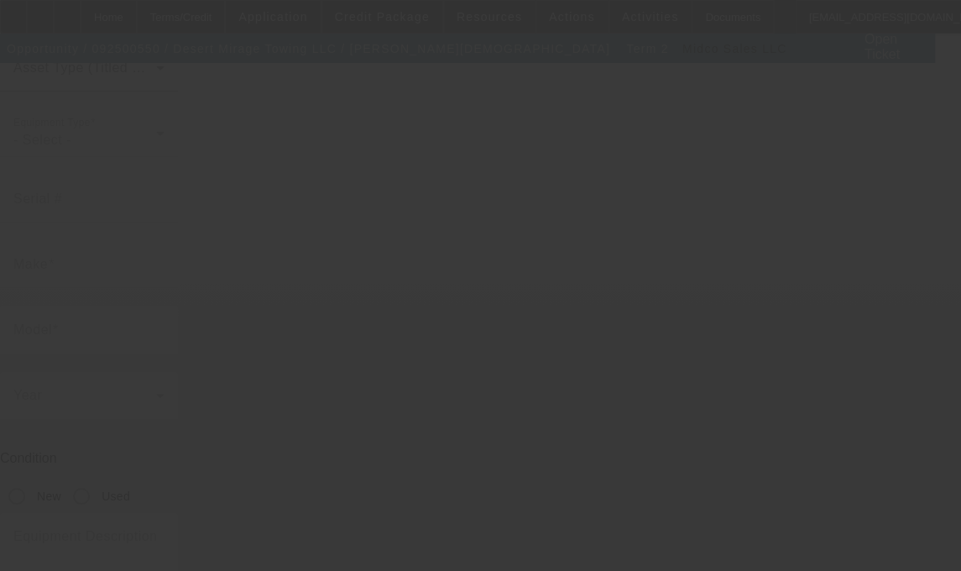
type textarea "with"
type input "[STREET_ADDRESS][PERSON_NAME]"
type input "[PERSON_NAME]"
type input "85355"
type input "Maricopa"
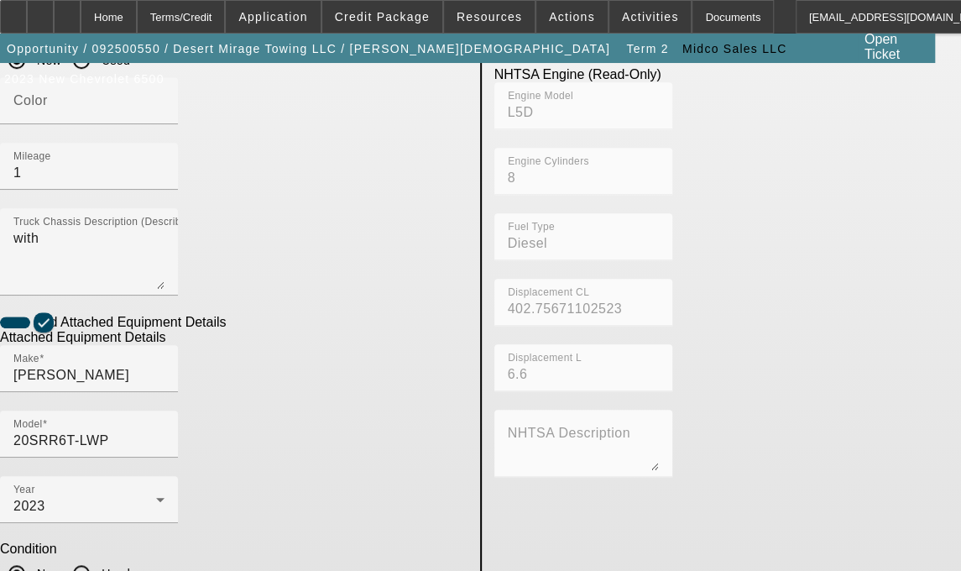
scroll to position [507, 0]
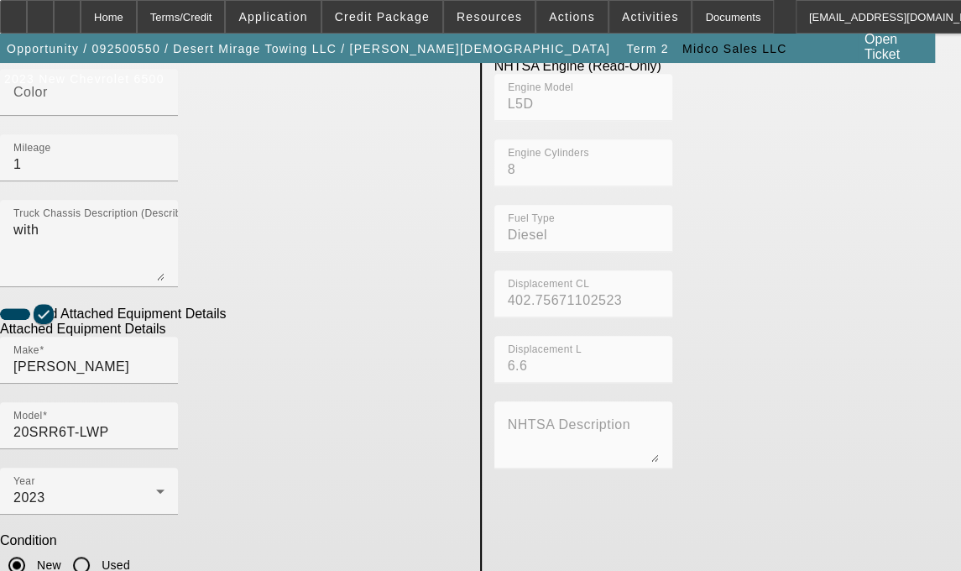
drag, startPoint x: 217, startPoint y: 547, endPoint x: 2, endPoint y: 541, distance: 214.9
click at [2, 541] on app-asset-collateral-manage "ASSET ENTRY Delete asset USER INPUT - CHASSIS Asset Type (Titled or Non-Titled)…" at bounding box center [480, 353] width 961 height 1595
type input "[STREET_ADDRESS]"
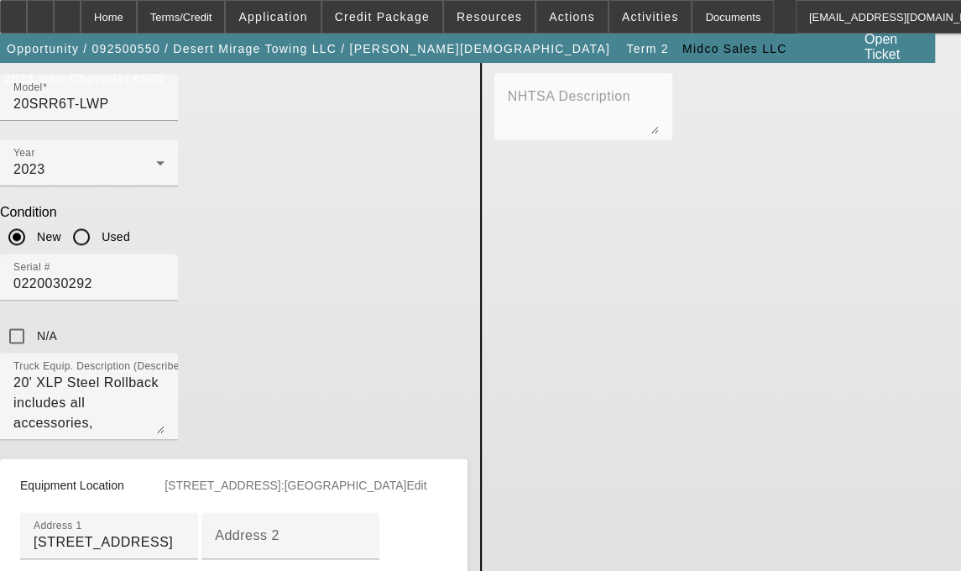
type input "Phoenix"
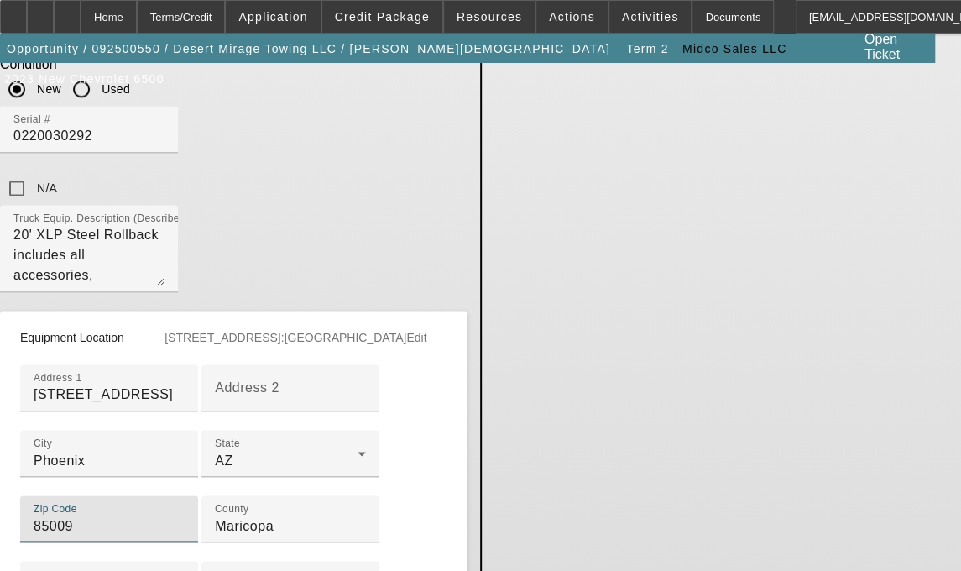
scroll to position [1079, 0]
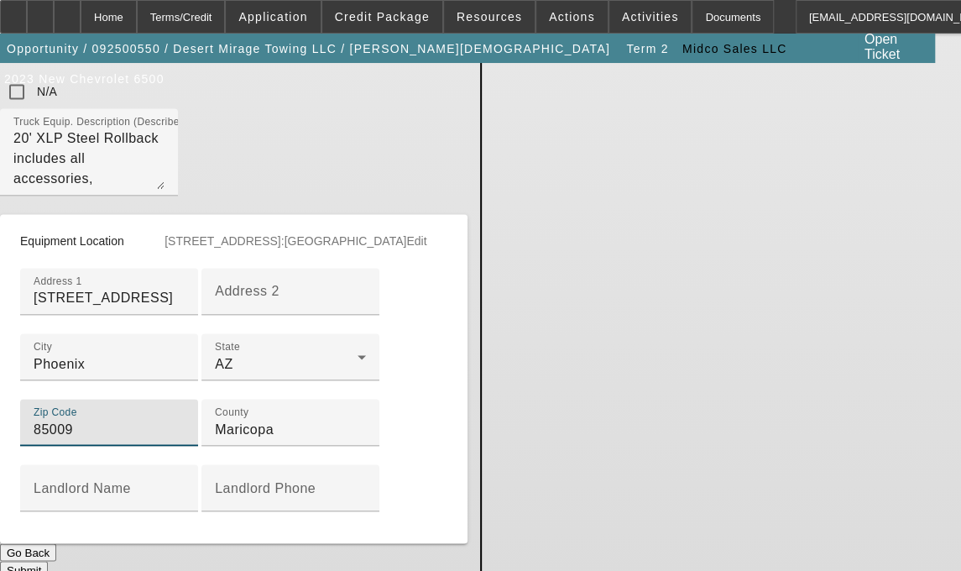
type input "85009"
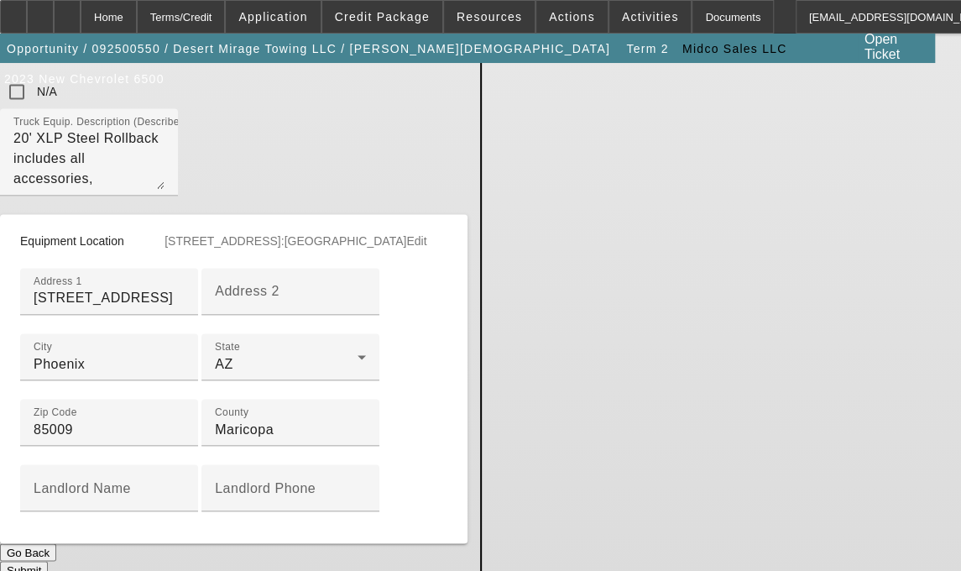
click at [48, 561] on button "Submit" at bounding box center [24, 570] width 48 height 18
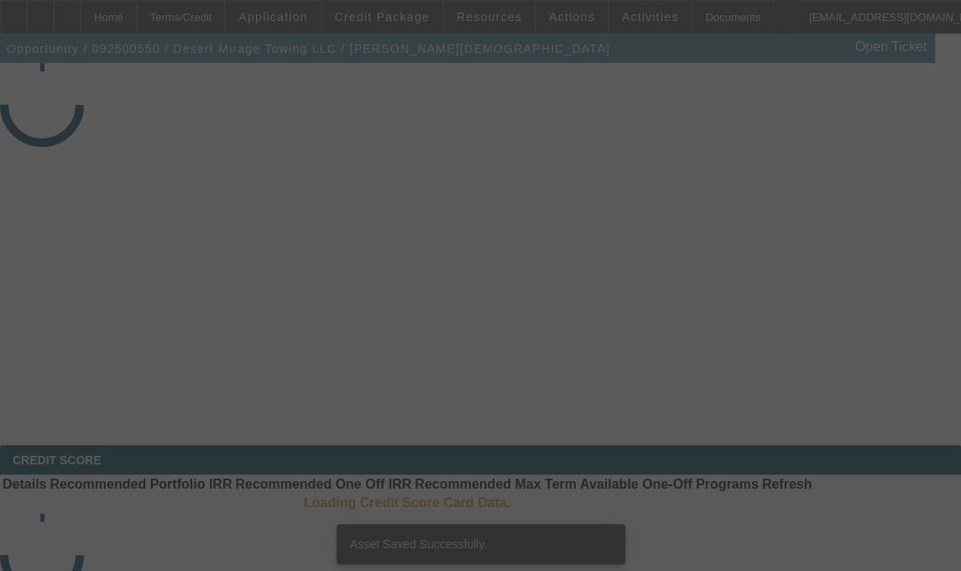
select select "3"
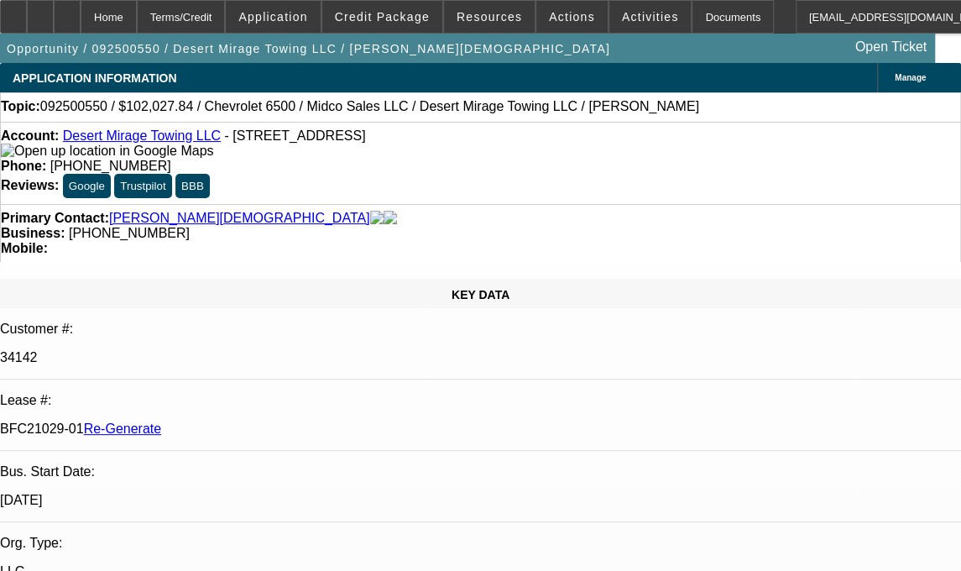
select select "0"
select select "3"
select select "0.1"
select select "4"
